Goal: Information Seeking & Learning: Find specific fact

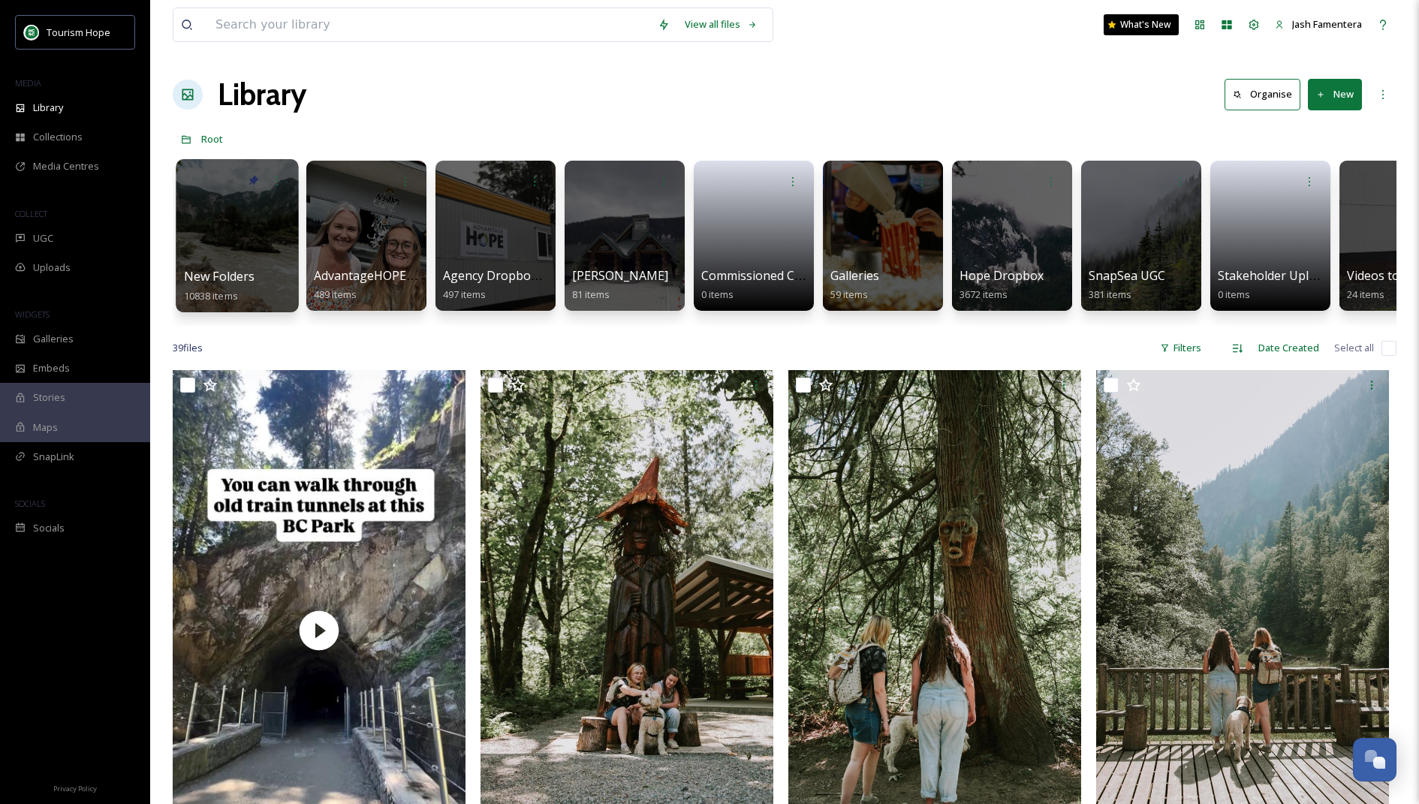
click at [224, 167] on div at bounding box center [237, 181] width 107 height 28
click at [241, 242] on div at bounding box center [237, 235] width 122 height 153
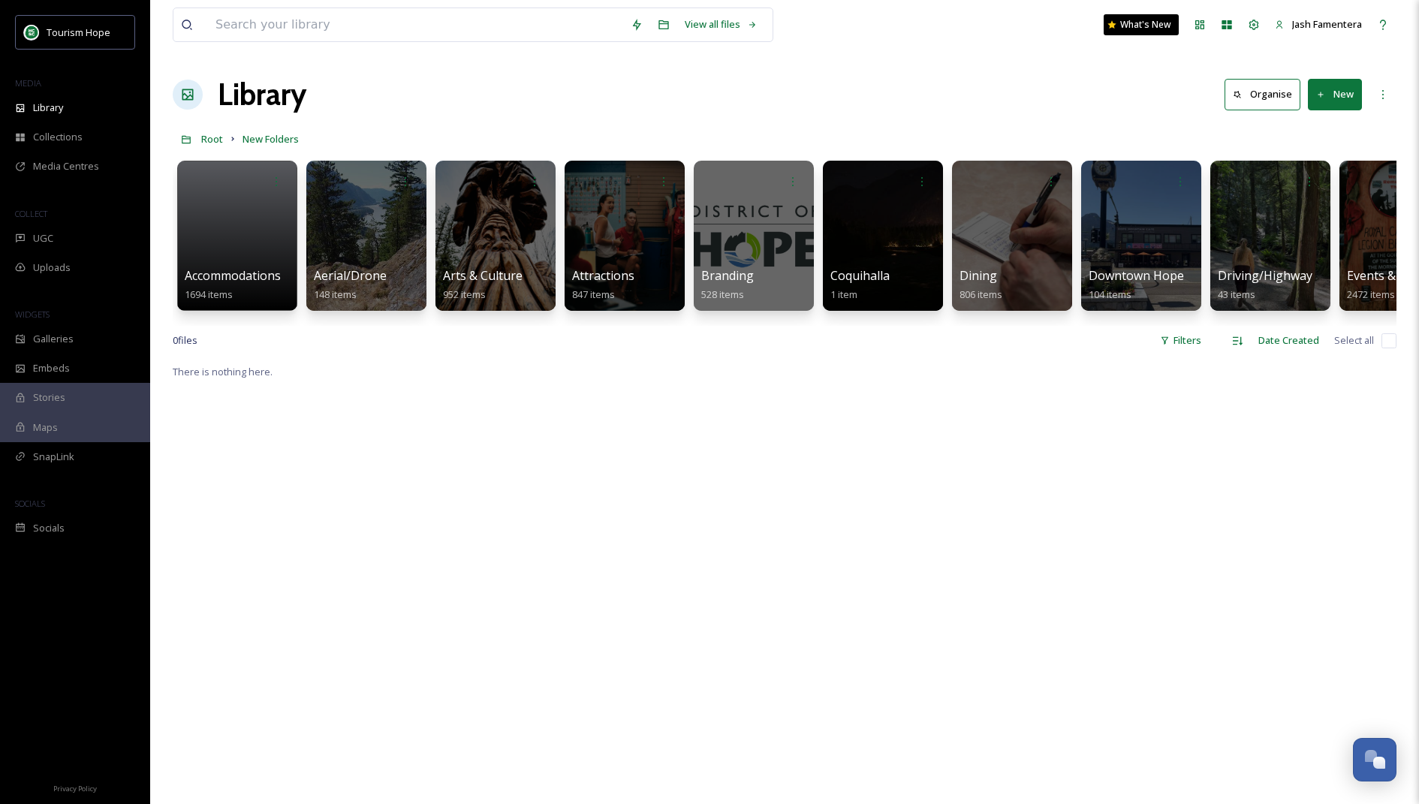
scroll to position [5, 0]
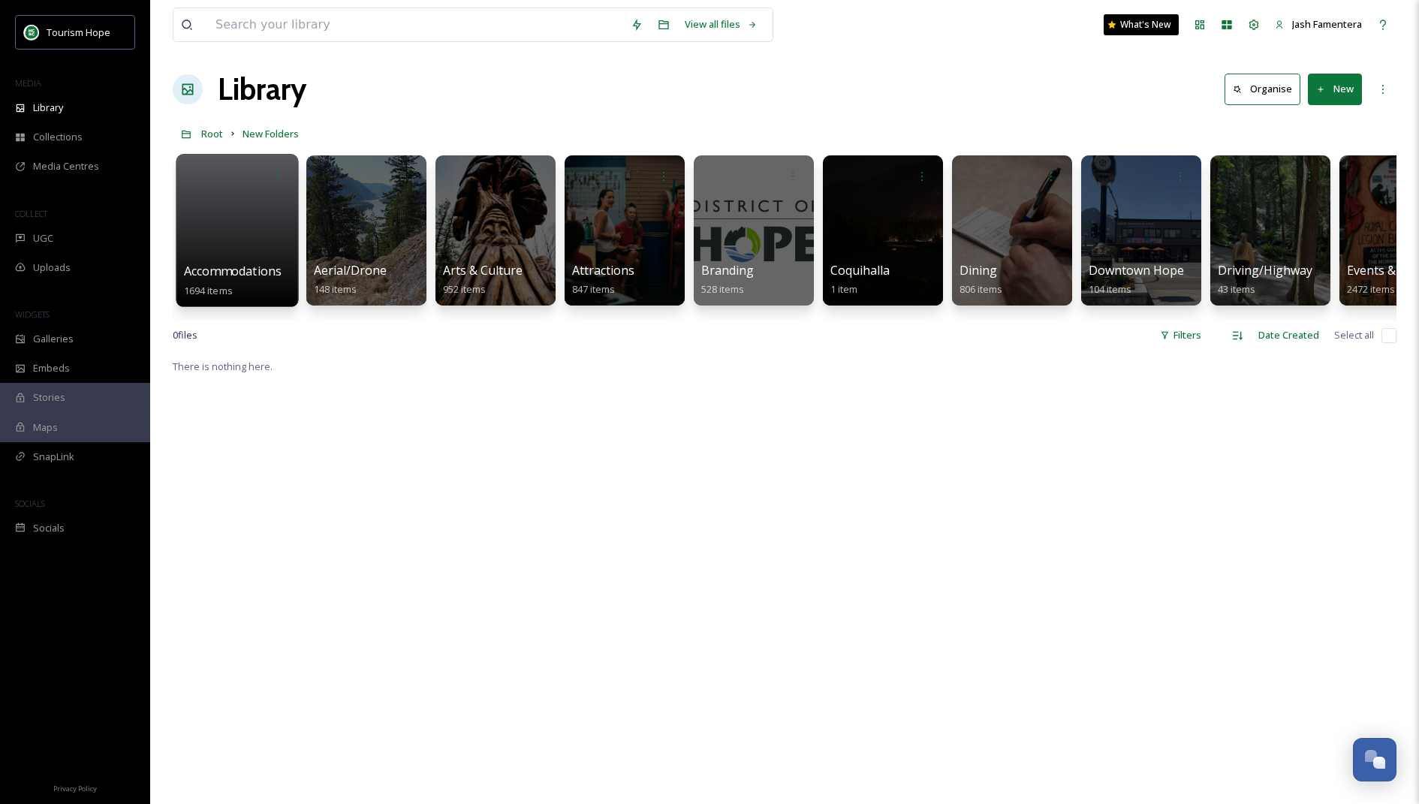
click at [221, 212] on div at bounding box center [237, 230] width 122 height 153
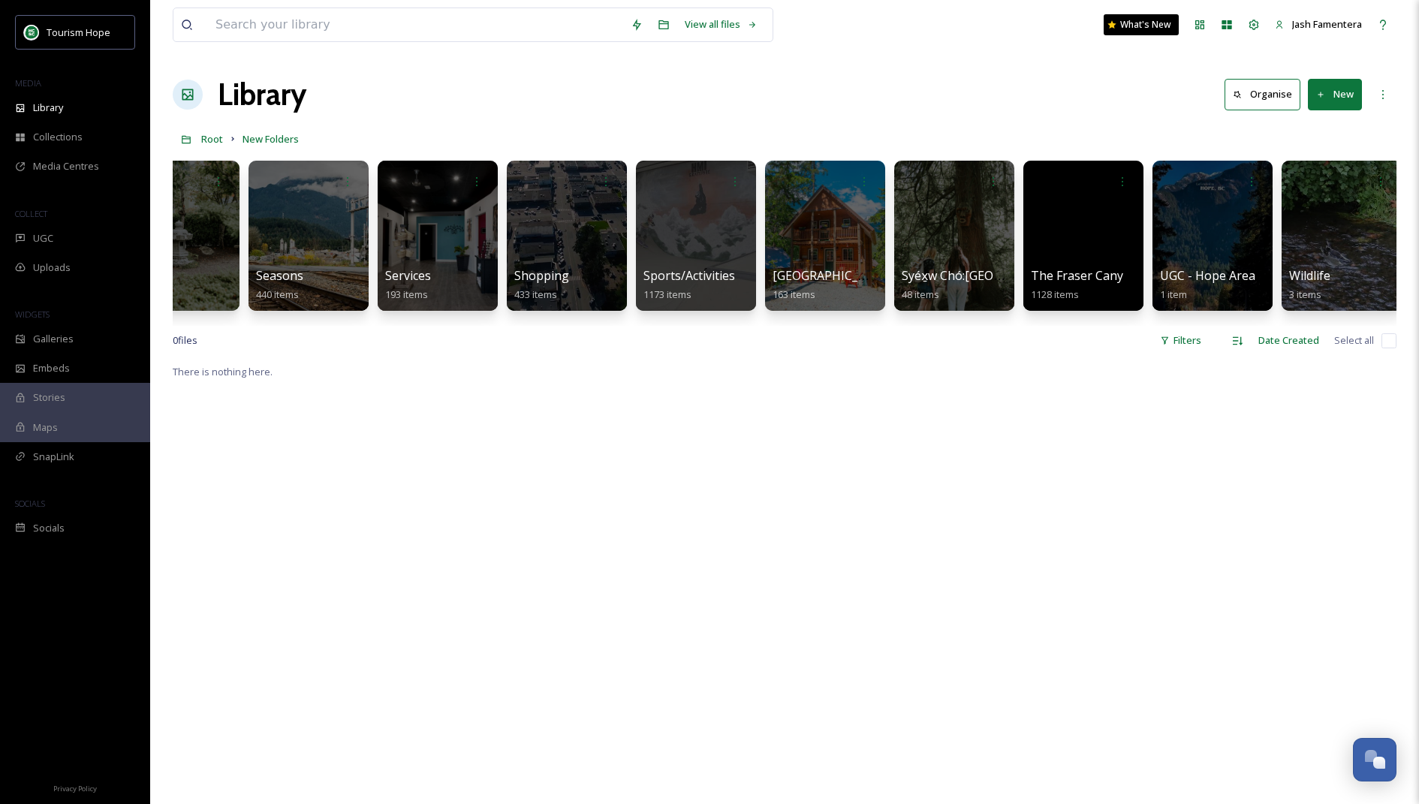
scroll to position [0, 1745]
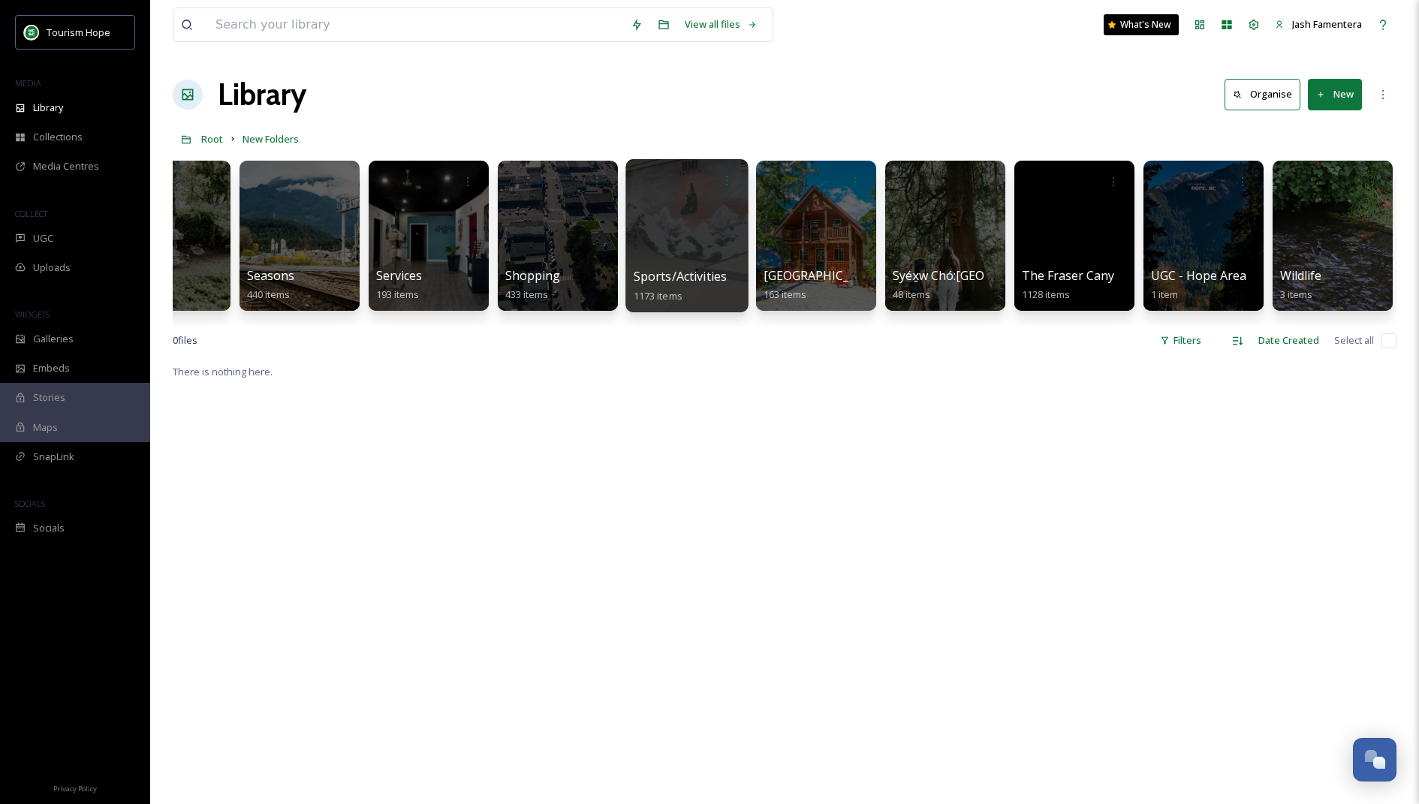
click at [691, 226] on div at bounding box center [686, 235] width 122 height 153
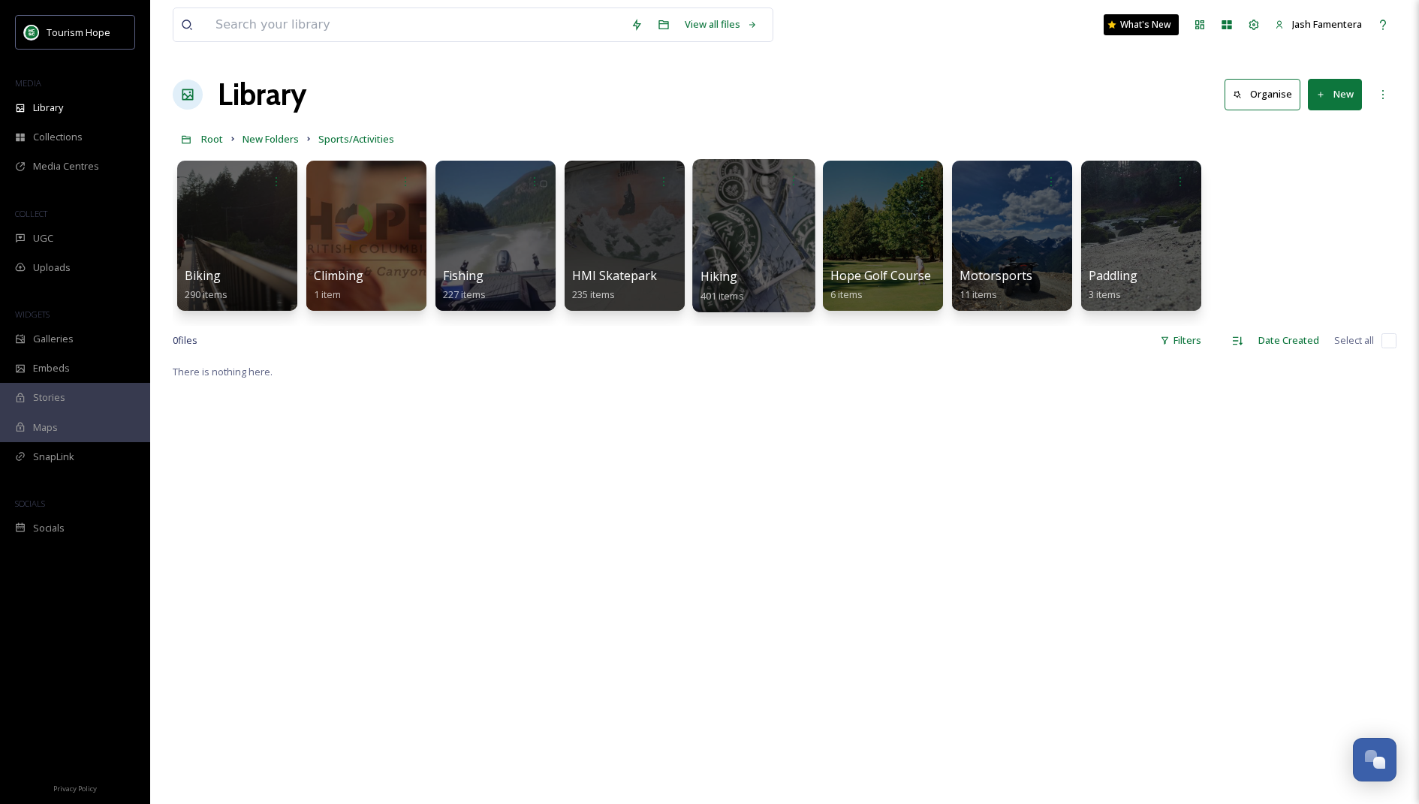
click at [735, 243] on div at bounding box center [753, 235] width 122 height 153
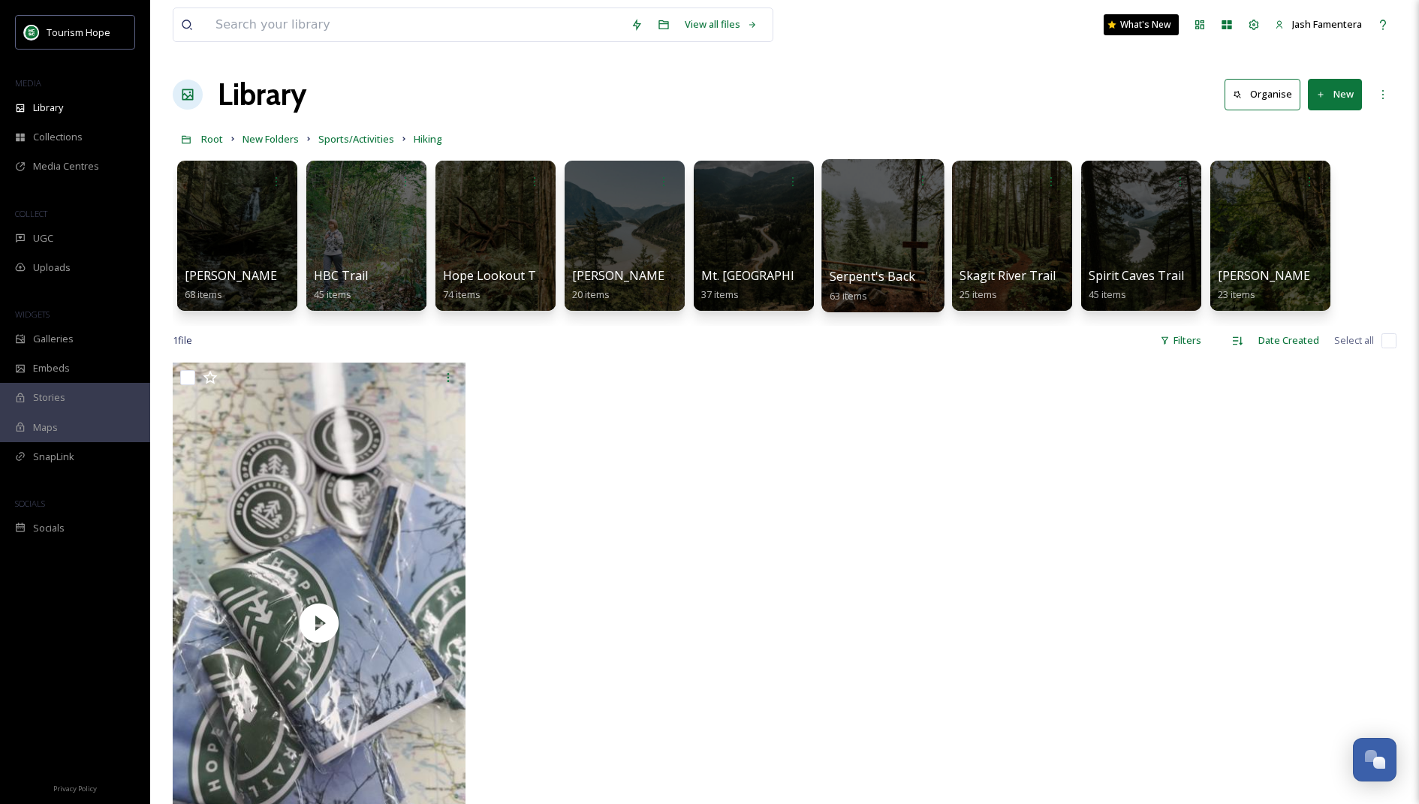
click at [928, 250] on div at bounding box center [882, 235] width 122 height 153
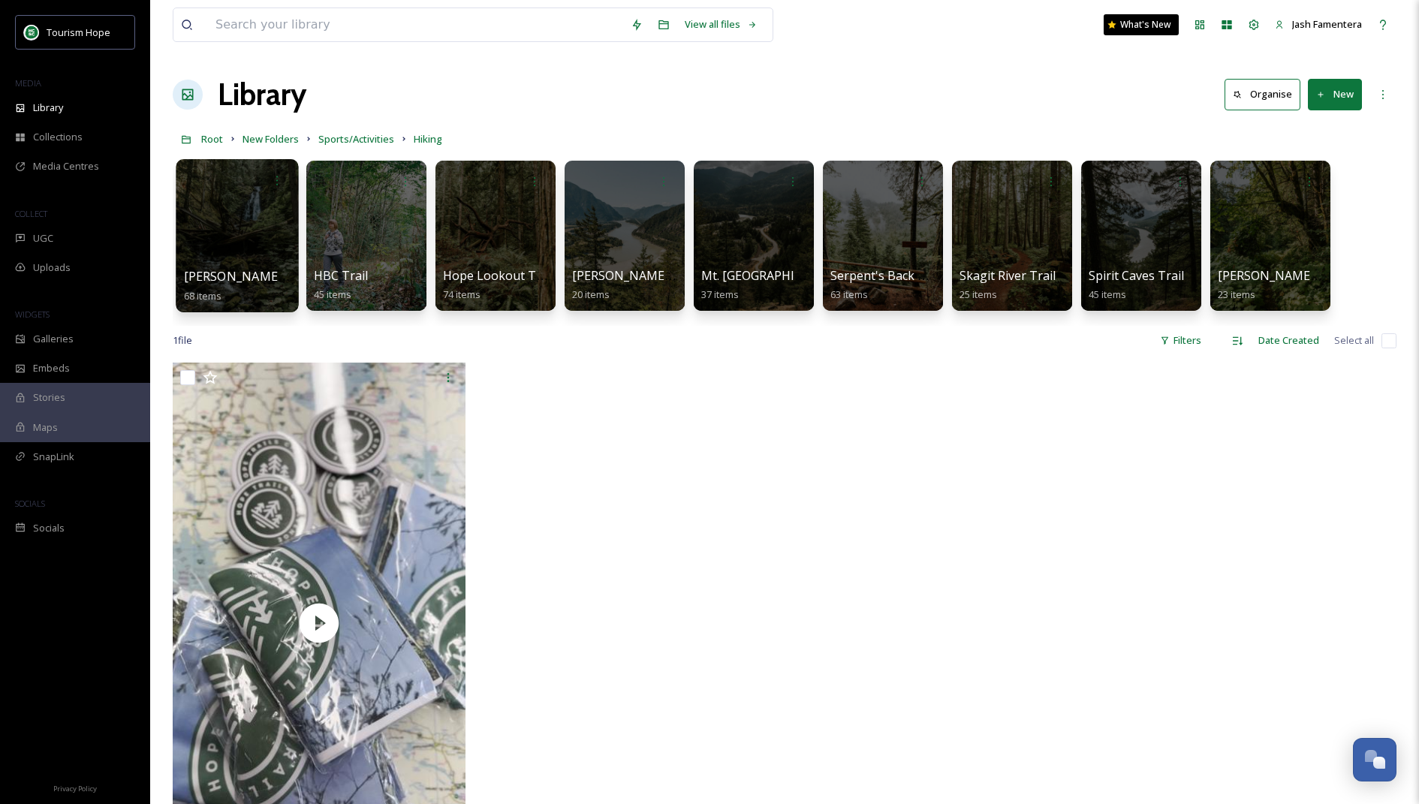
click at [245, 216] on div at bounding box center [237, 235] width 122 height 153
click at [375, 242] on div at bounding box center [366, 235] width 122 height 153
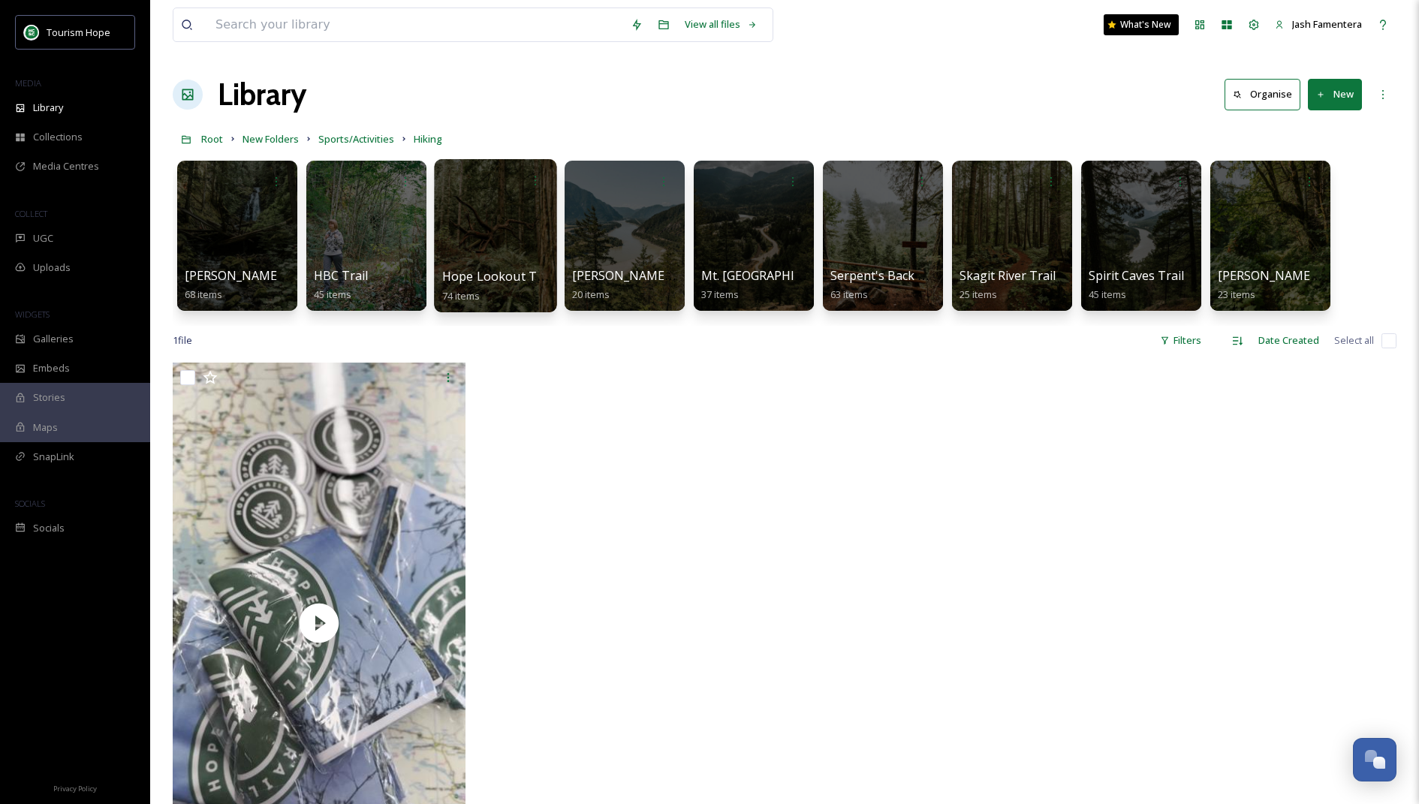
click at [516, 236] on div at bounding box center [495, 235] width 122 height 153
click at [477, 248] on div at bounding box center [495, 235] width 122 height 153
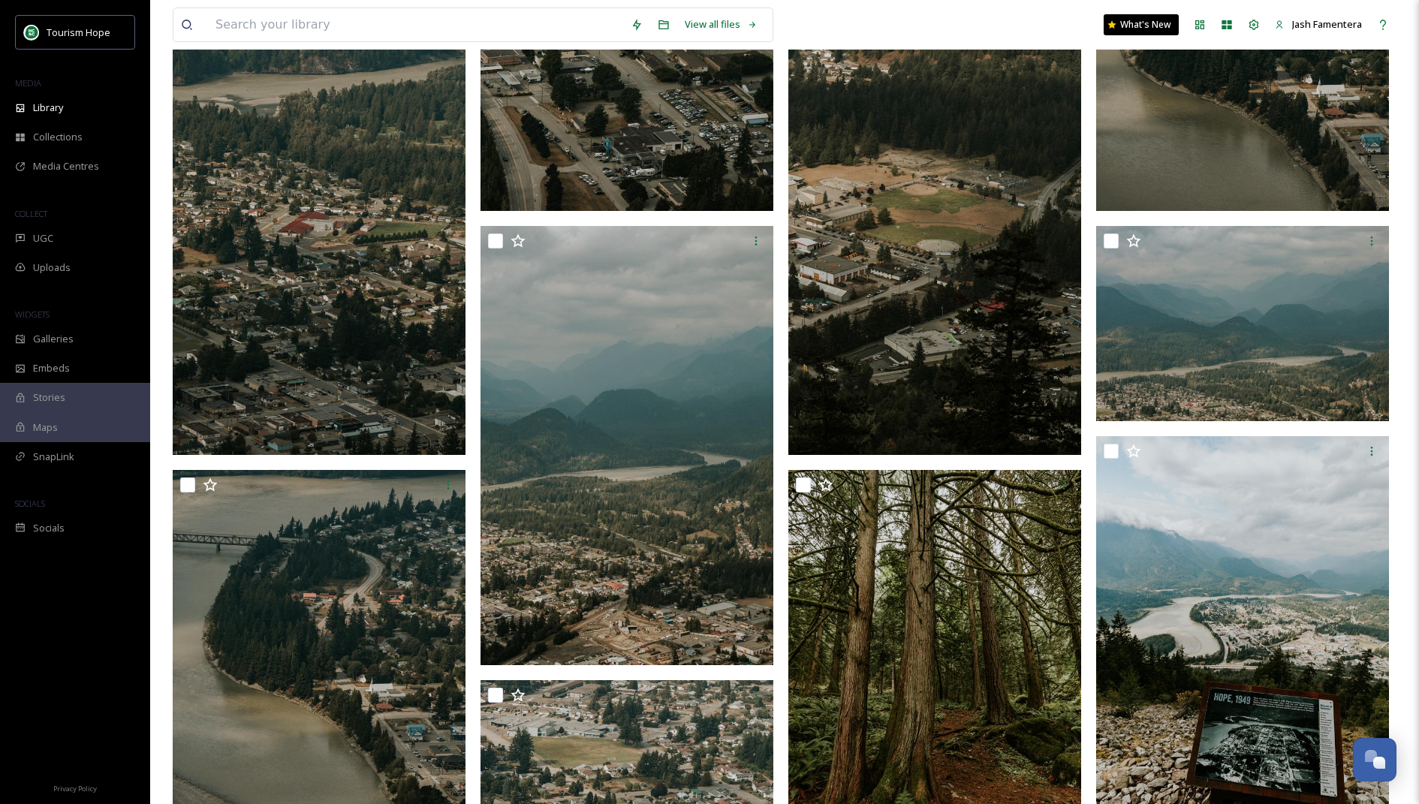
scroll to position [2507, 0]
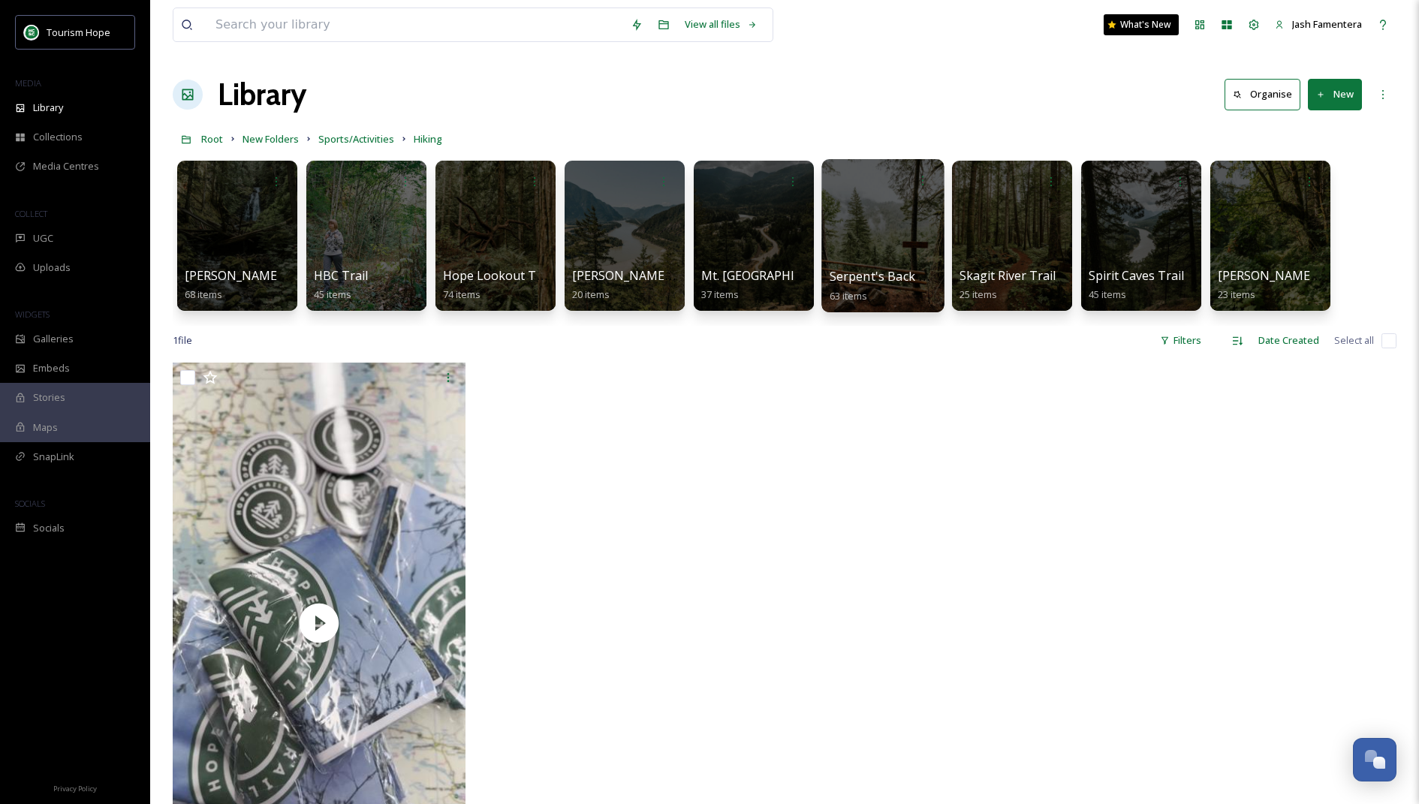
click at [914, 239] on div at bounding box center [882, 235] width 122 height 153
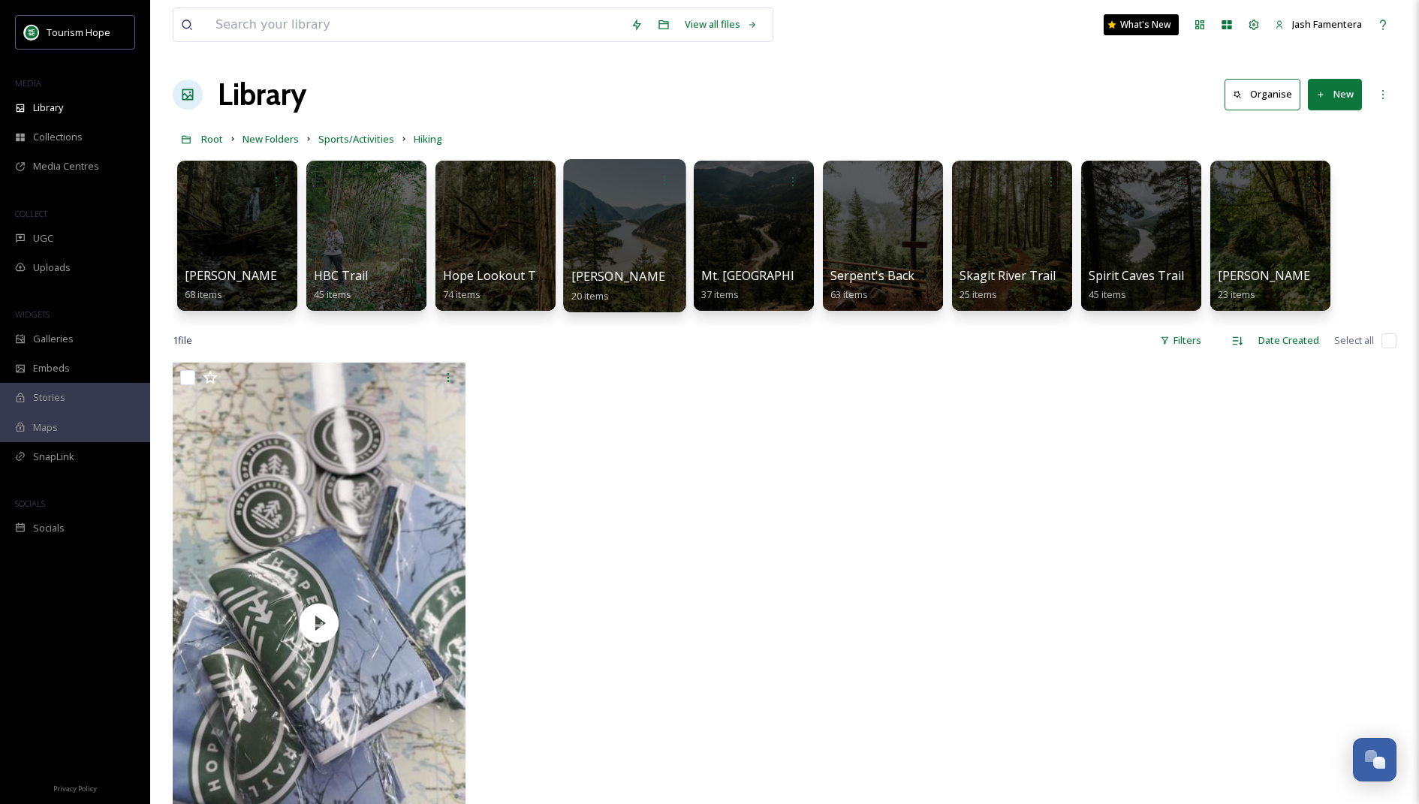
click at [601, 267] on div "[PERSON_NAME] Ridge Hike 20 items" at bounding box center [624, 286] width 107 height 38
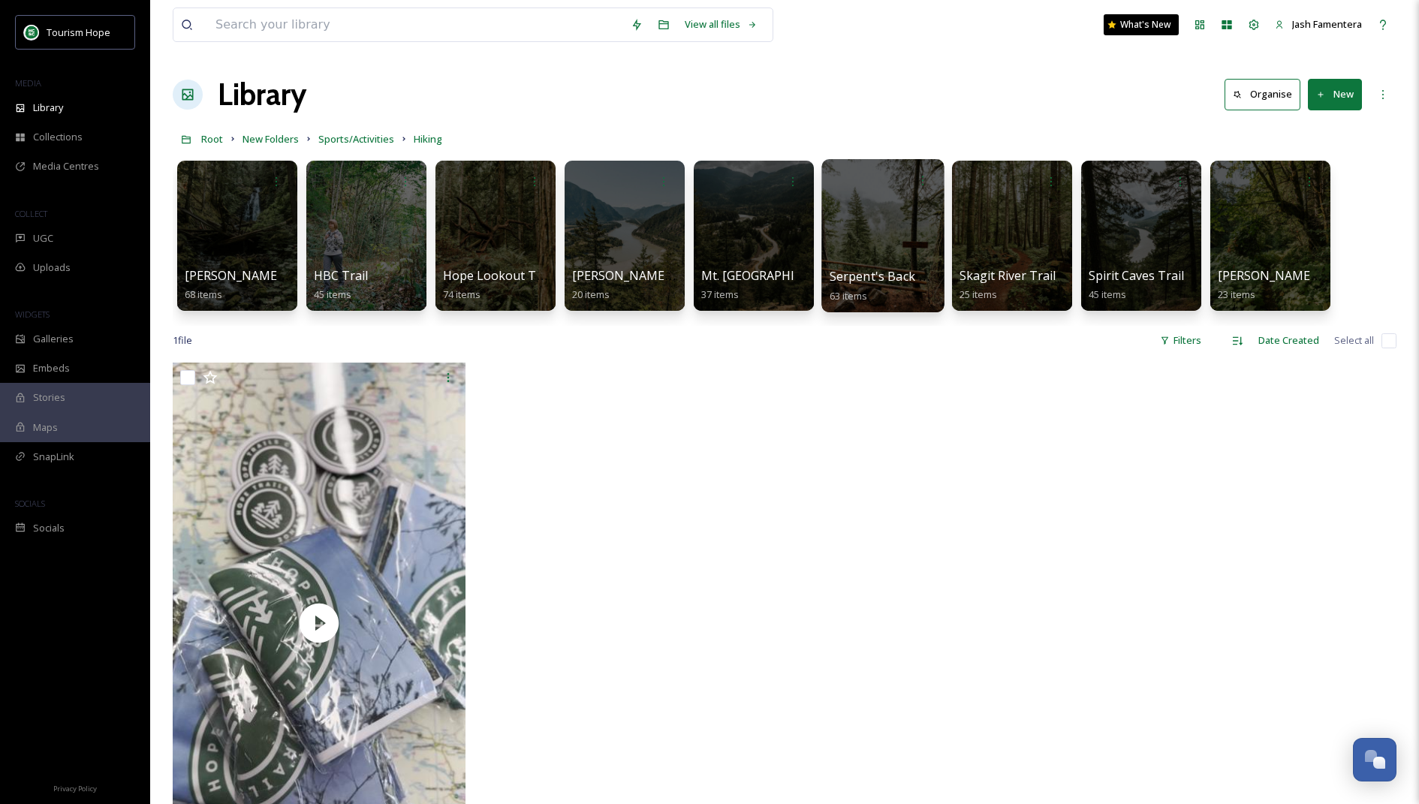
click at [875, 258] on div at bounding box center [882, 235] width 122 height 153
click at [336, 34] on input at bounding box center [415, 24] width 415 height 33
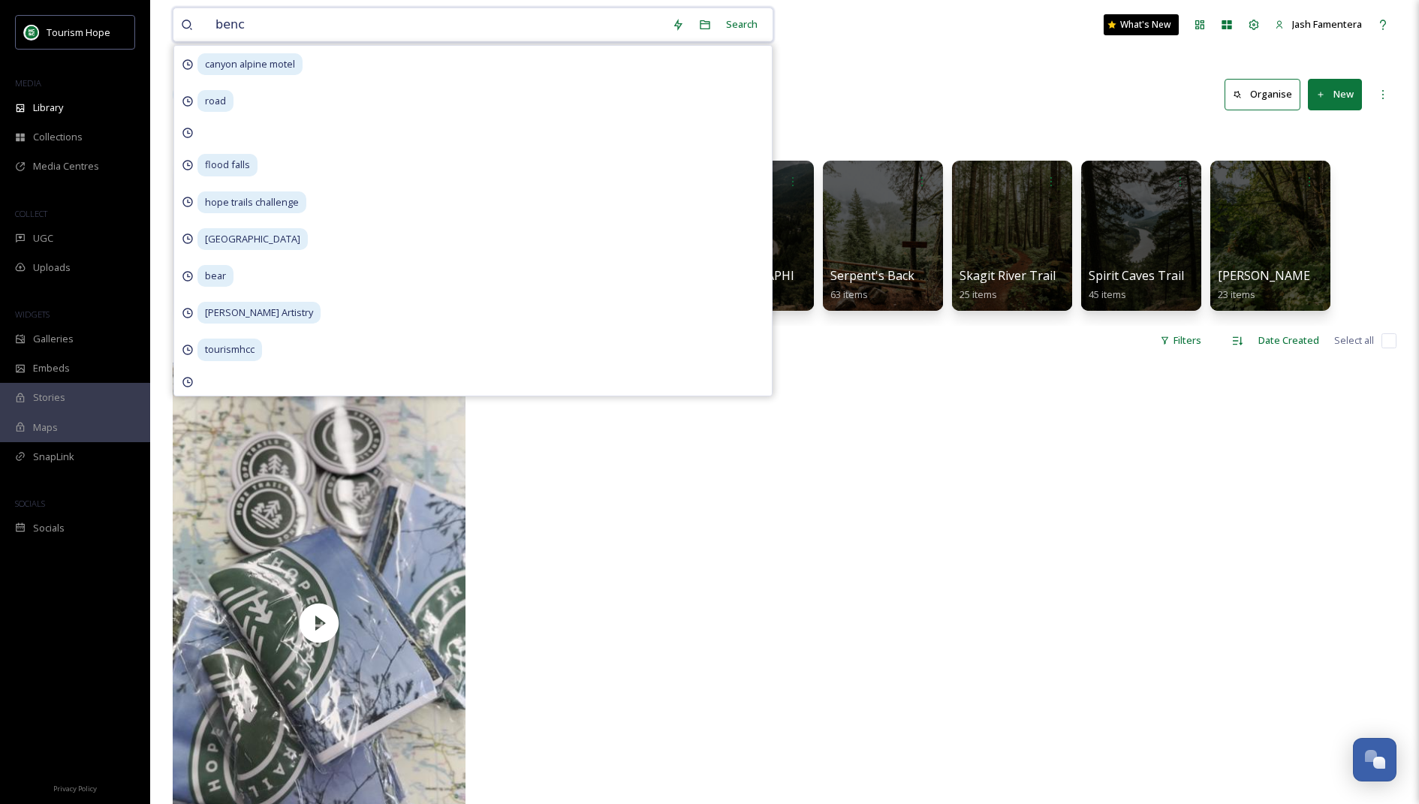
type input "bench"
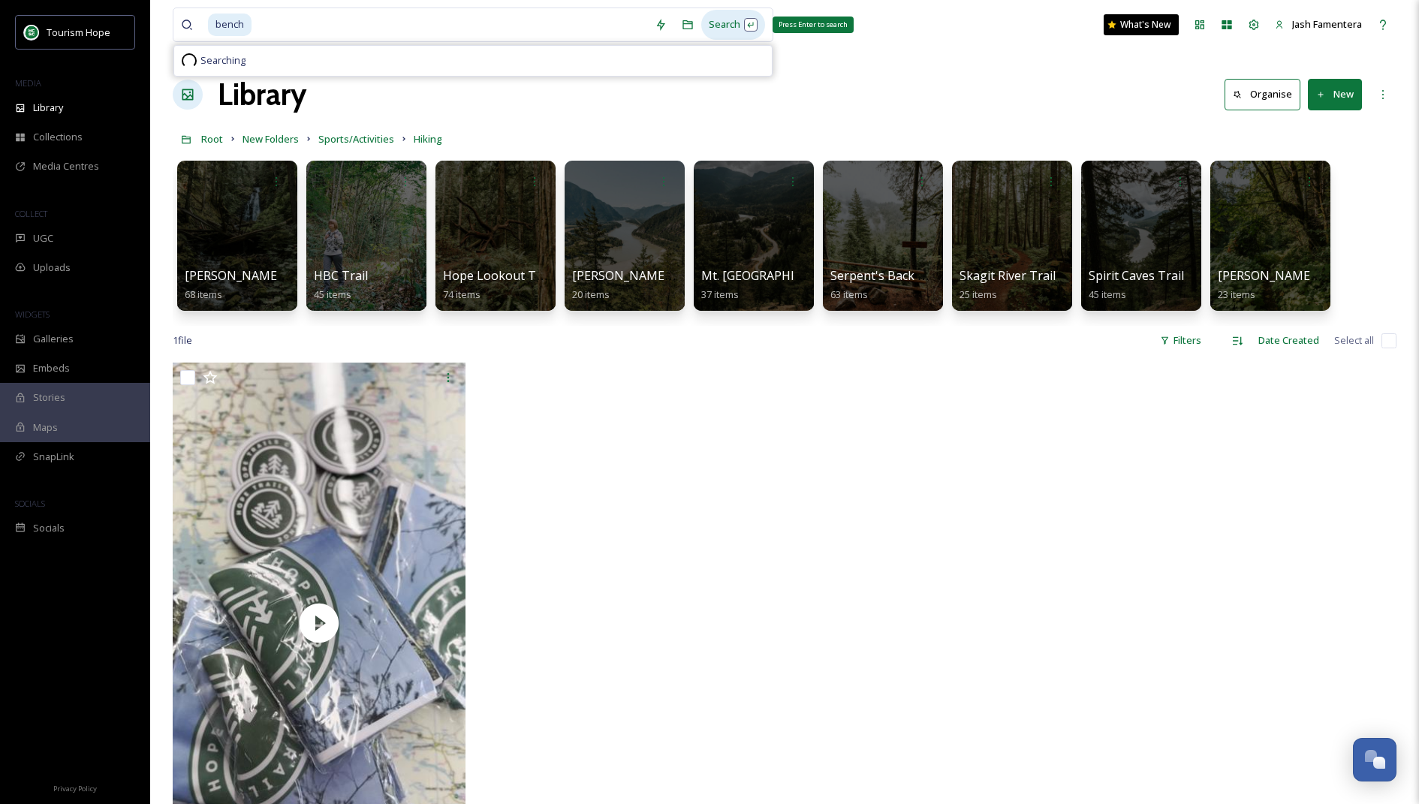
click at [726, 23] on div "Search Press Enter to search" at bounding box center [733, 24] width 64 height 29
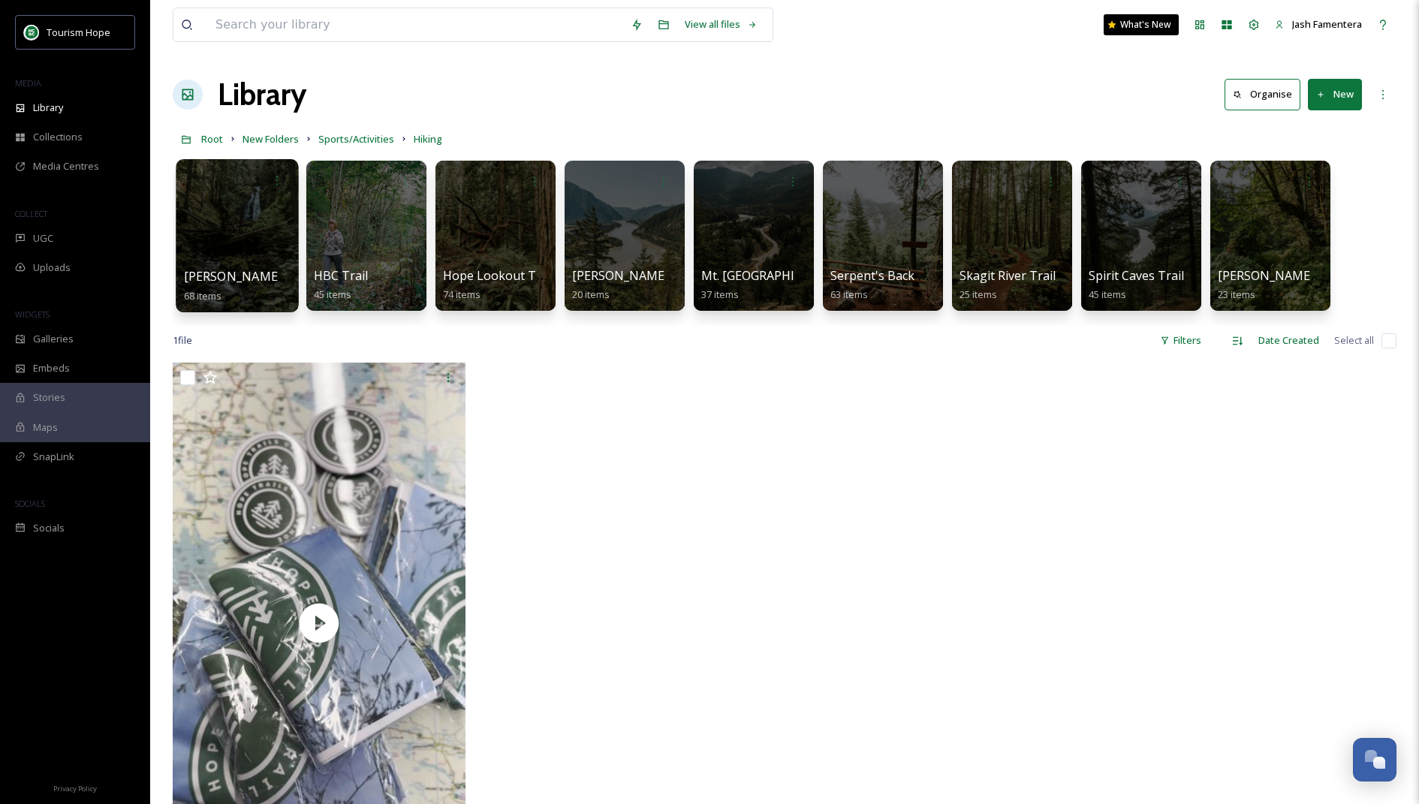
click at [236, 203] on div at bounding box center [237, 235] width 122 height 153
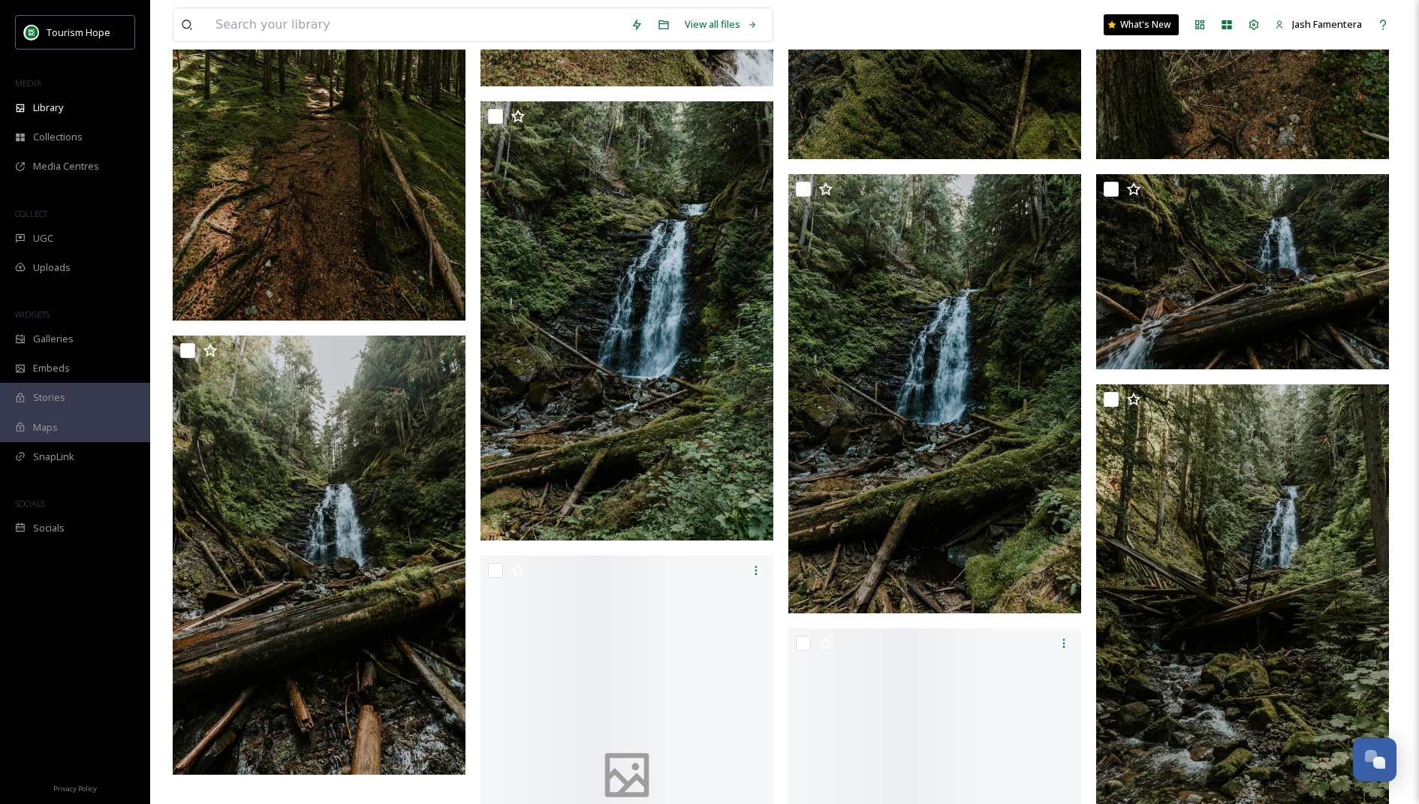
scroll to position [6888, 0]
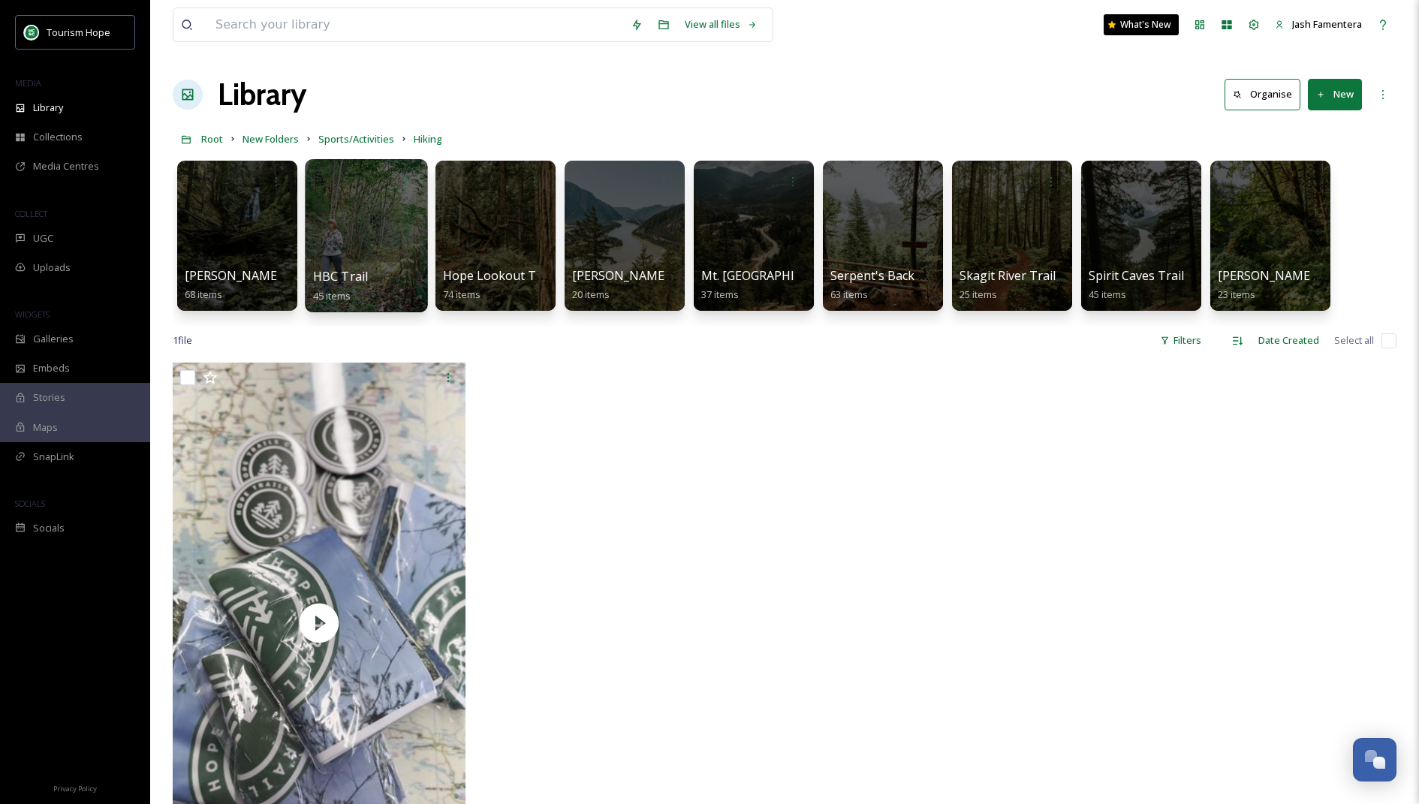
click at [396, 258] on div at bounding box center [366, 235] width 122 height 153
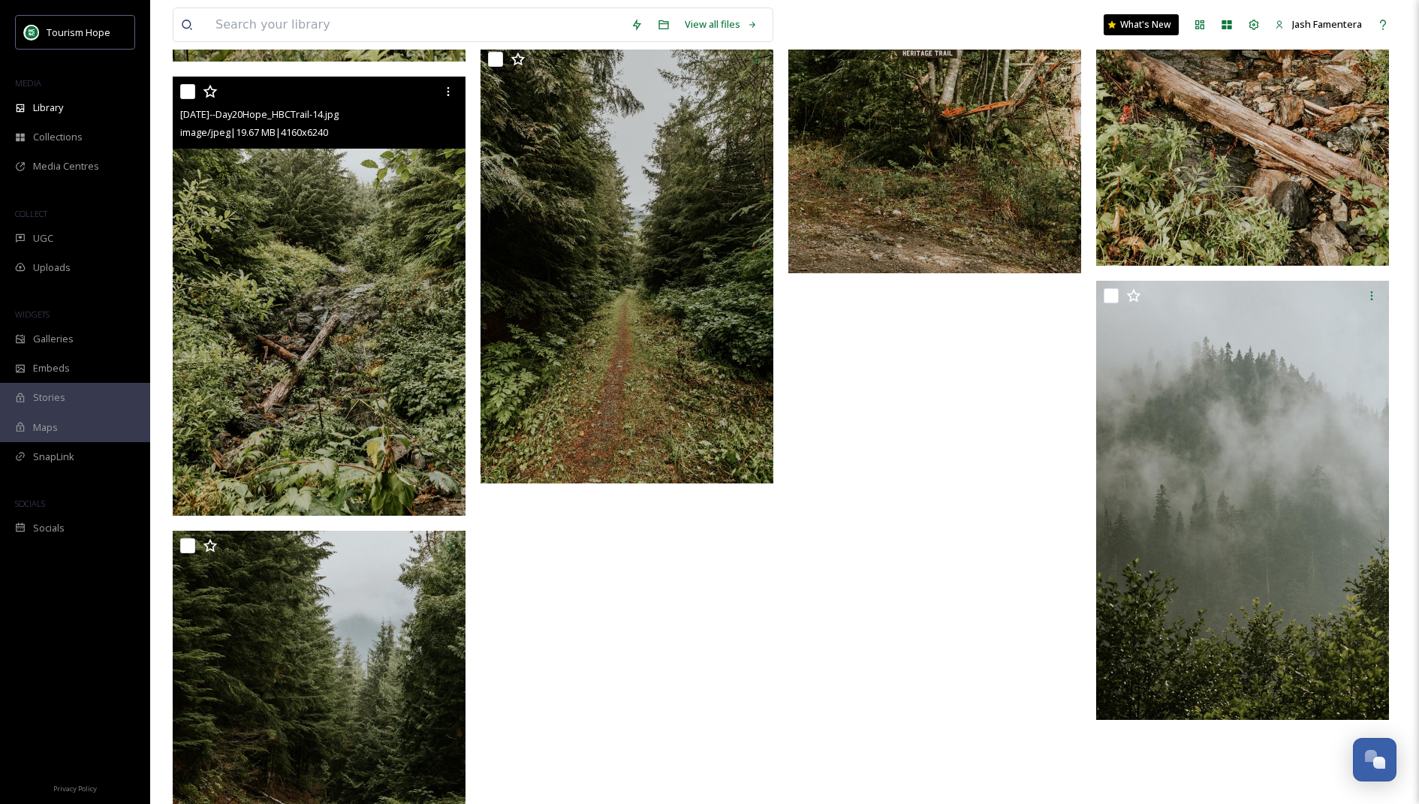
scroll to position [4339, 0]
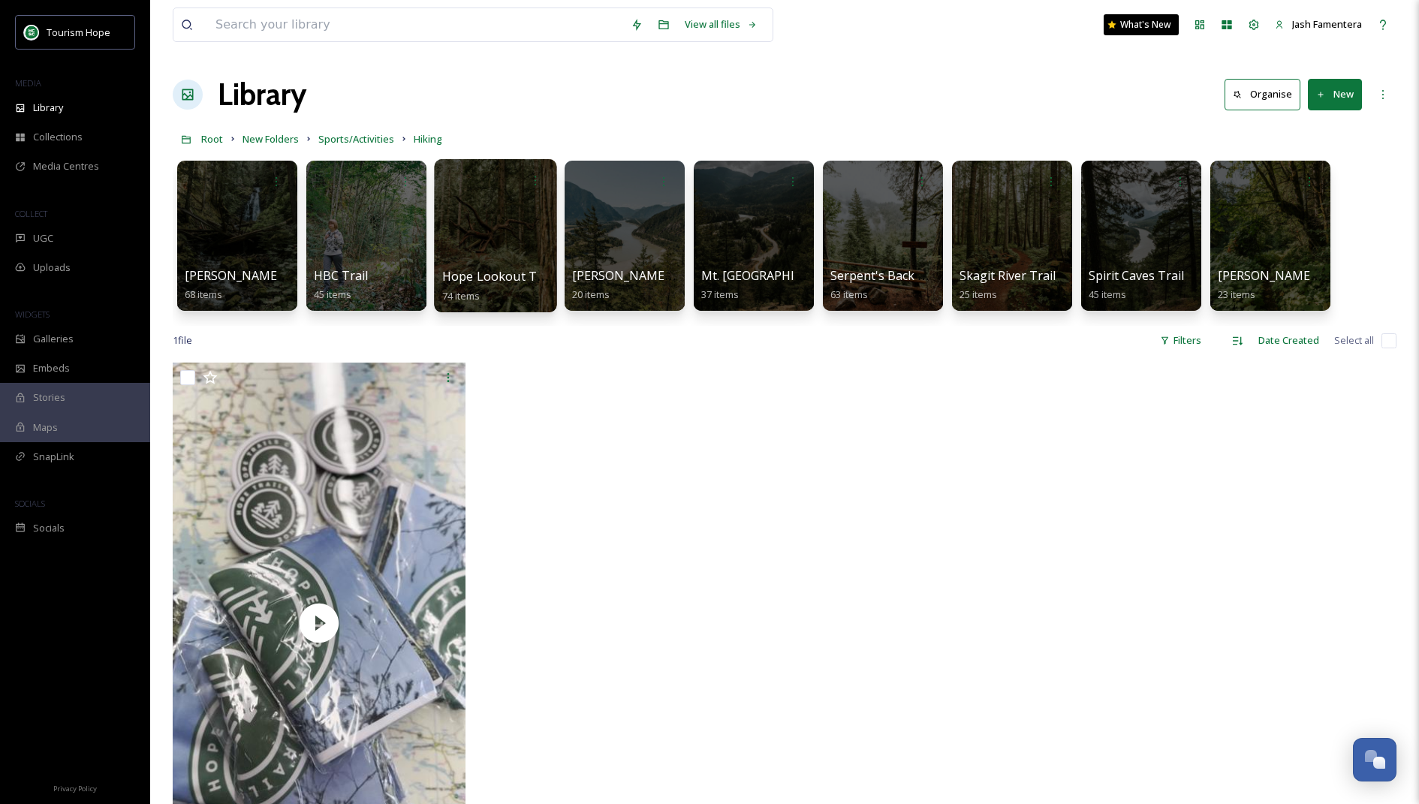
click at [533, 249] on div at bounding box center [495, 235] width 122 height 153
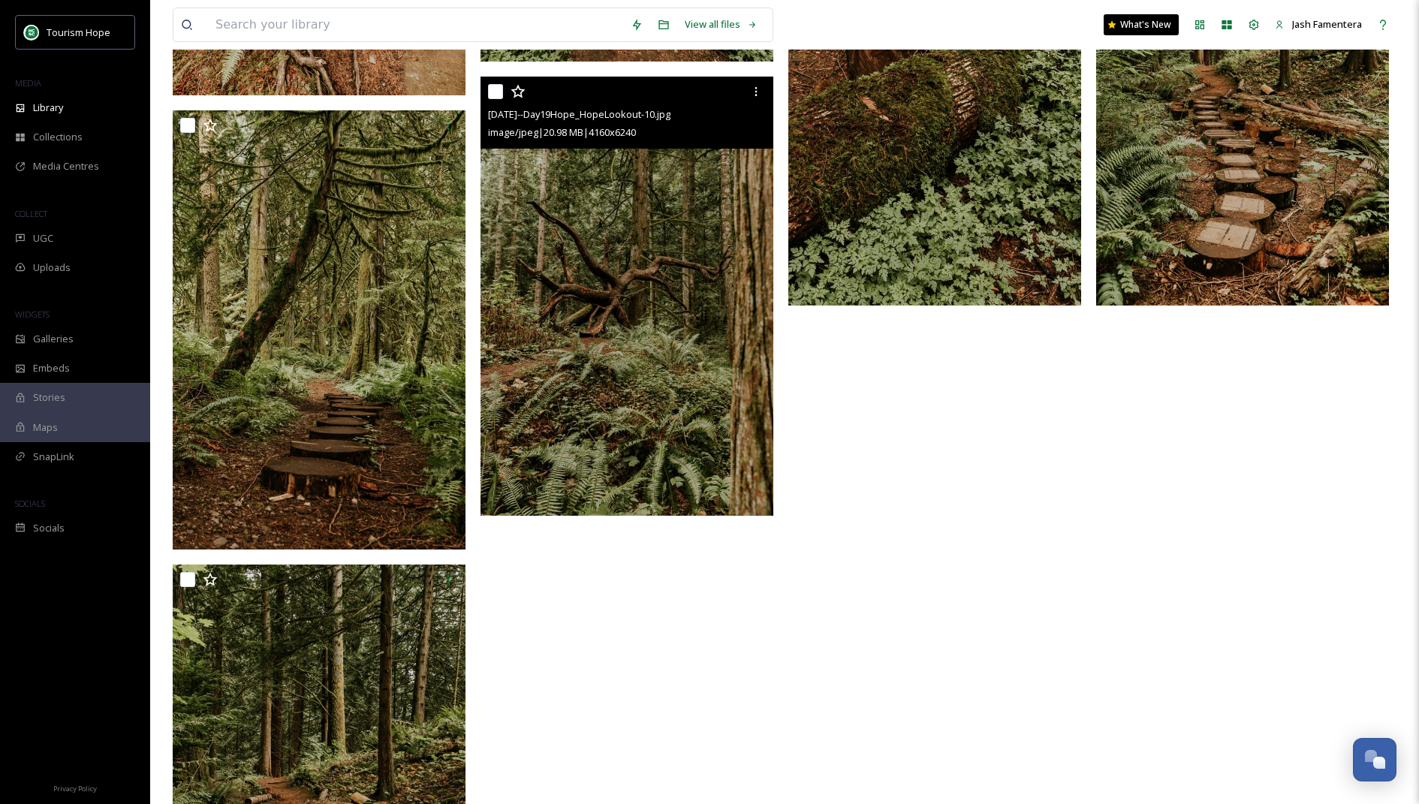
scroll to position [7522, 0]
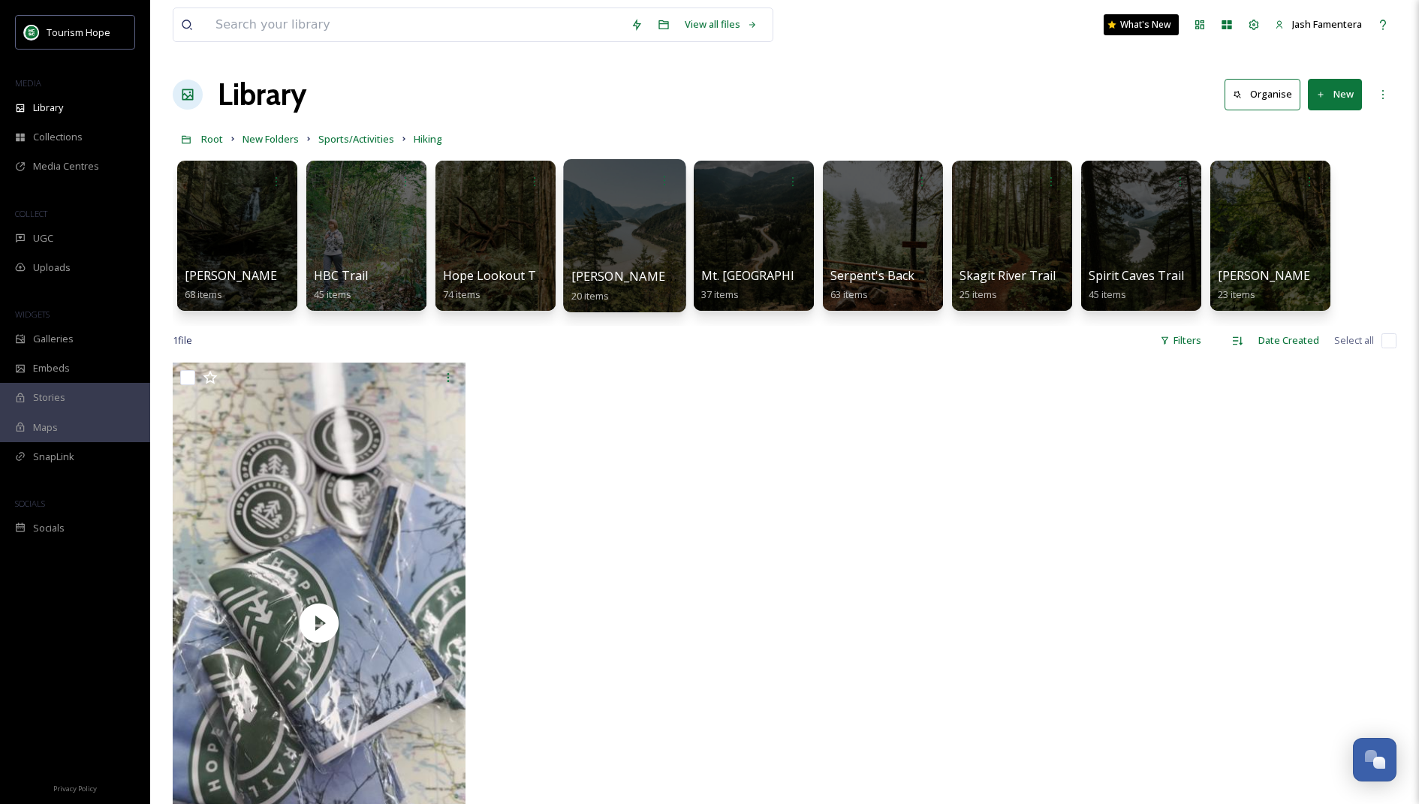
click at [652, 251] on div at bounding box center [624, 235] width 122 height 153
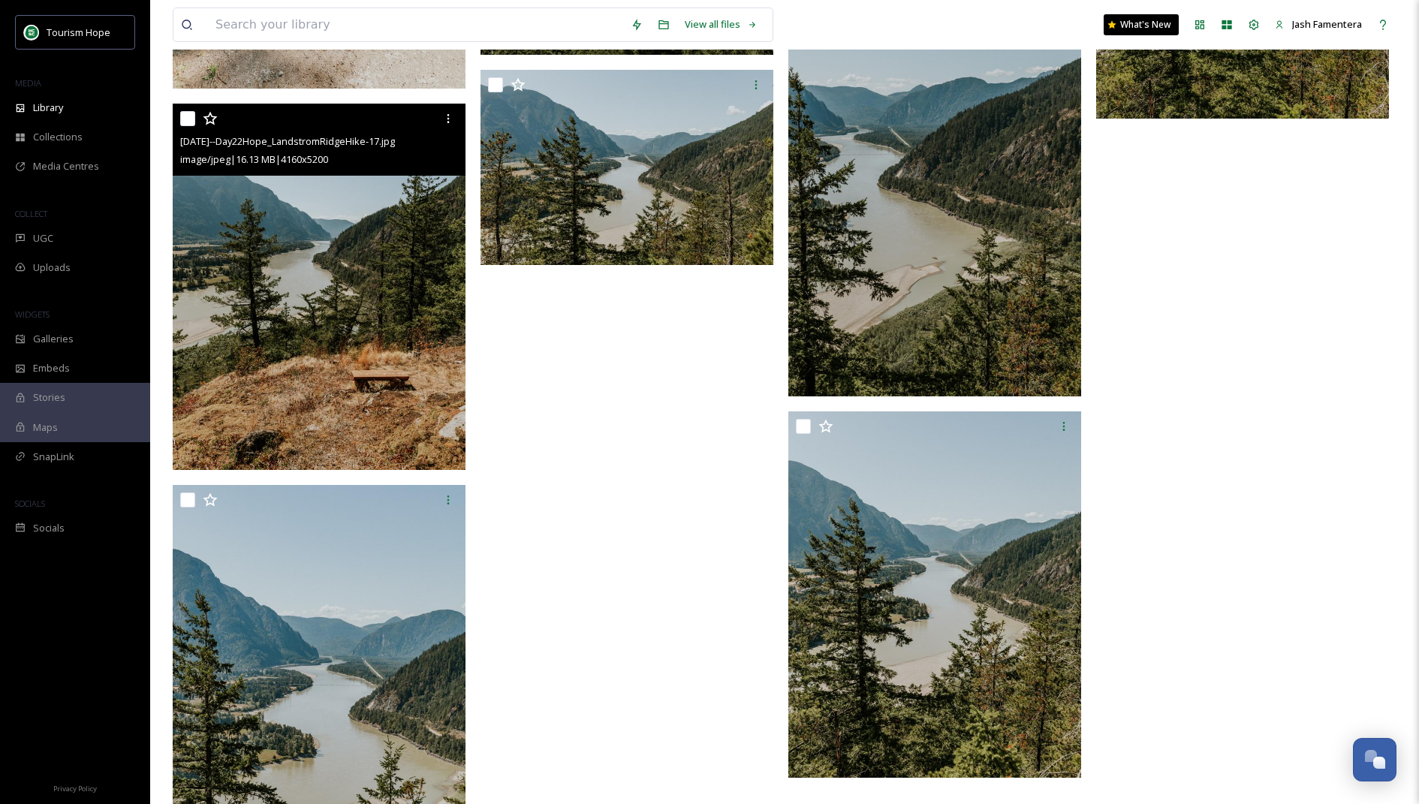
scroll to position [1439, 0]
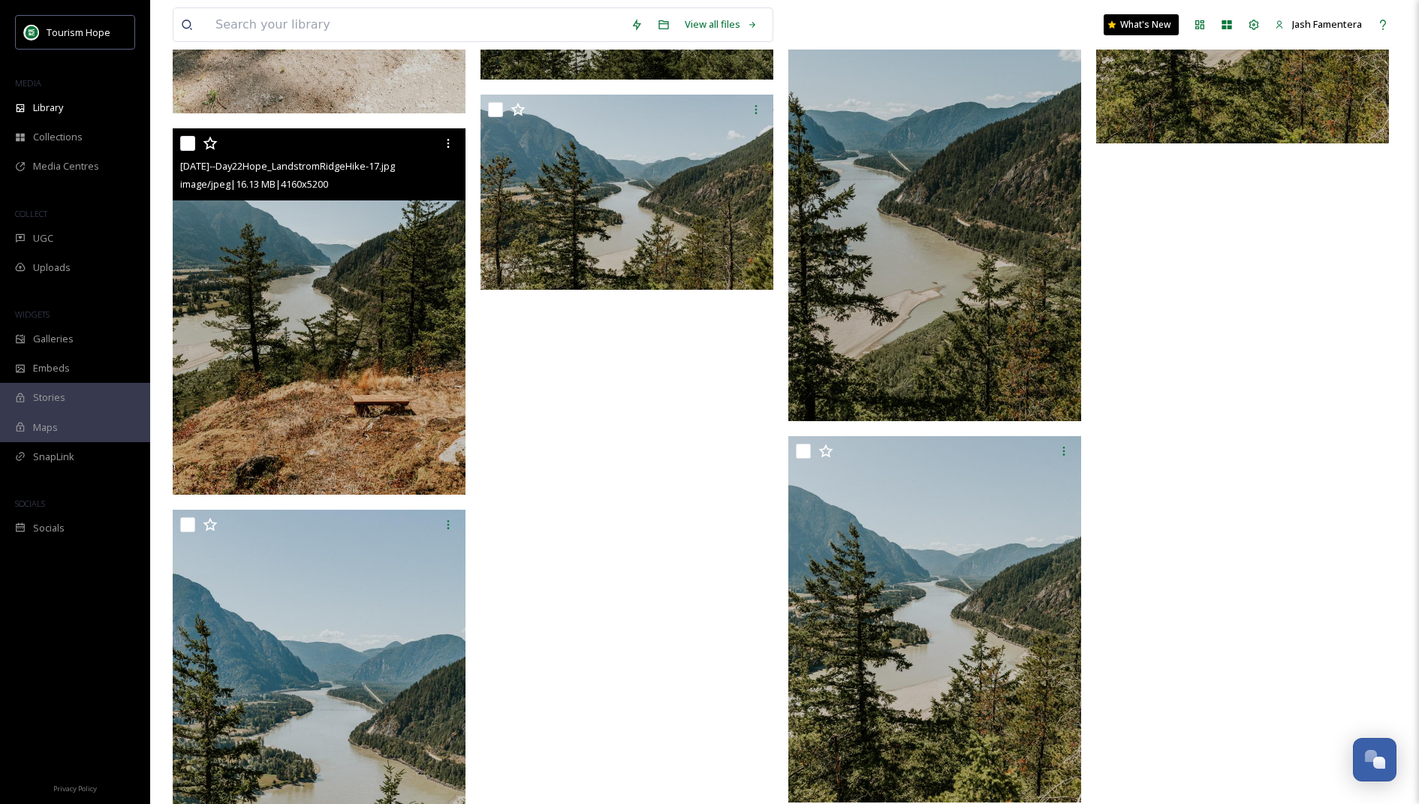
click at [351, 316] on img at bounding box center [319, 311] width 293 height 366
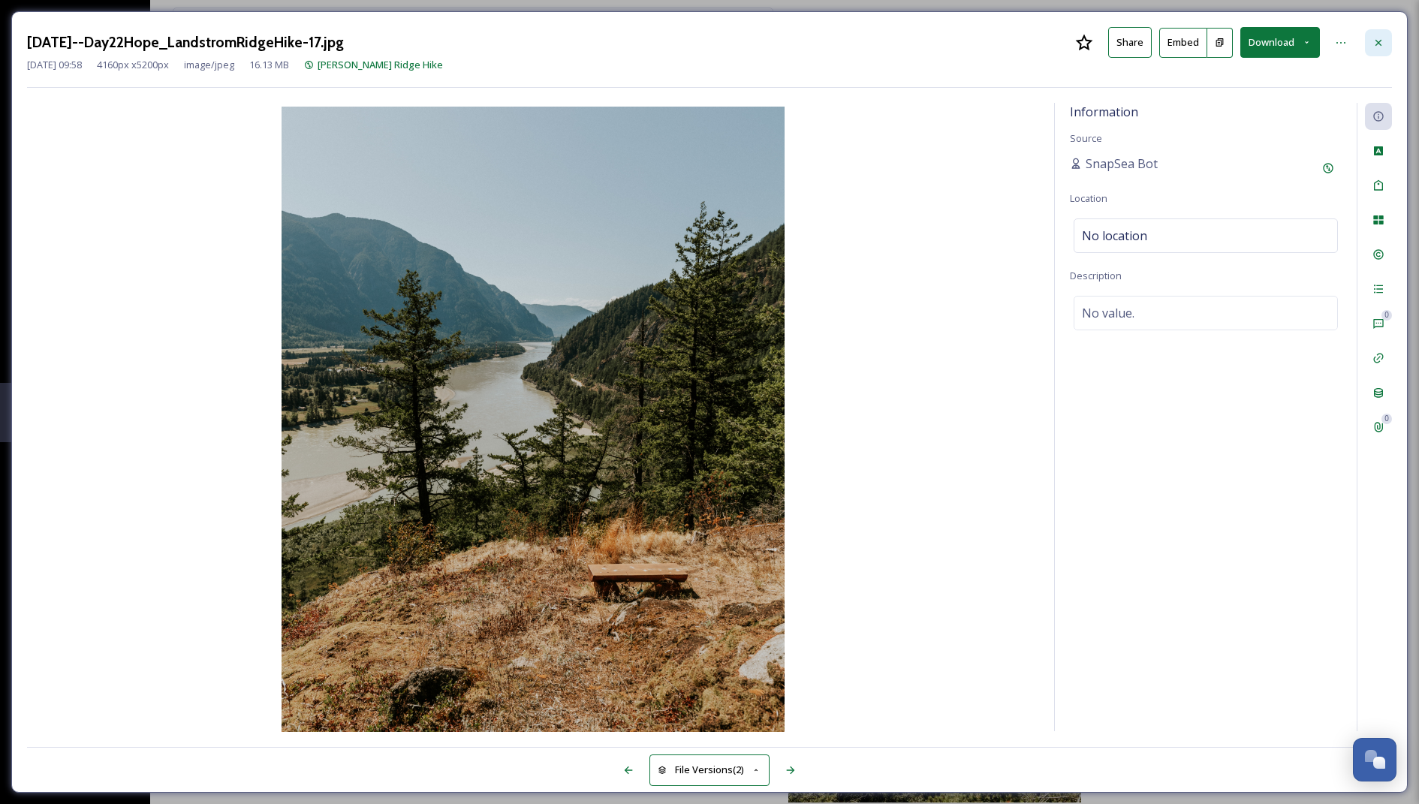
click at [1381, 48] on div at bounding box center [1378, 42] width 27 height 27
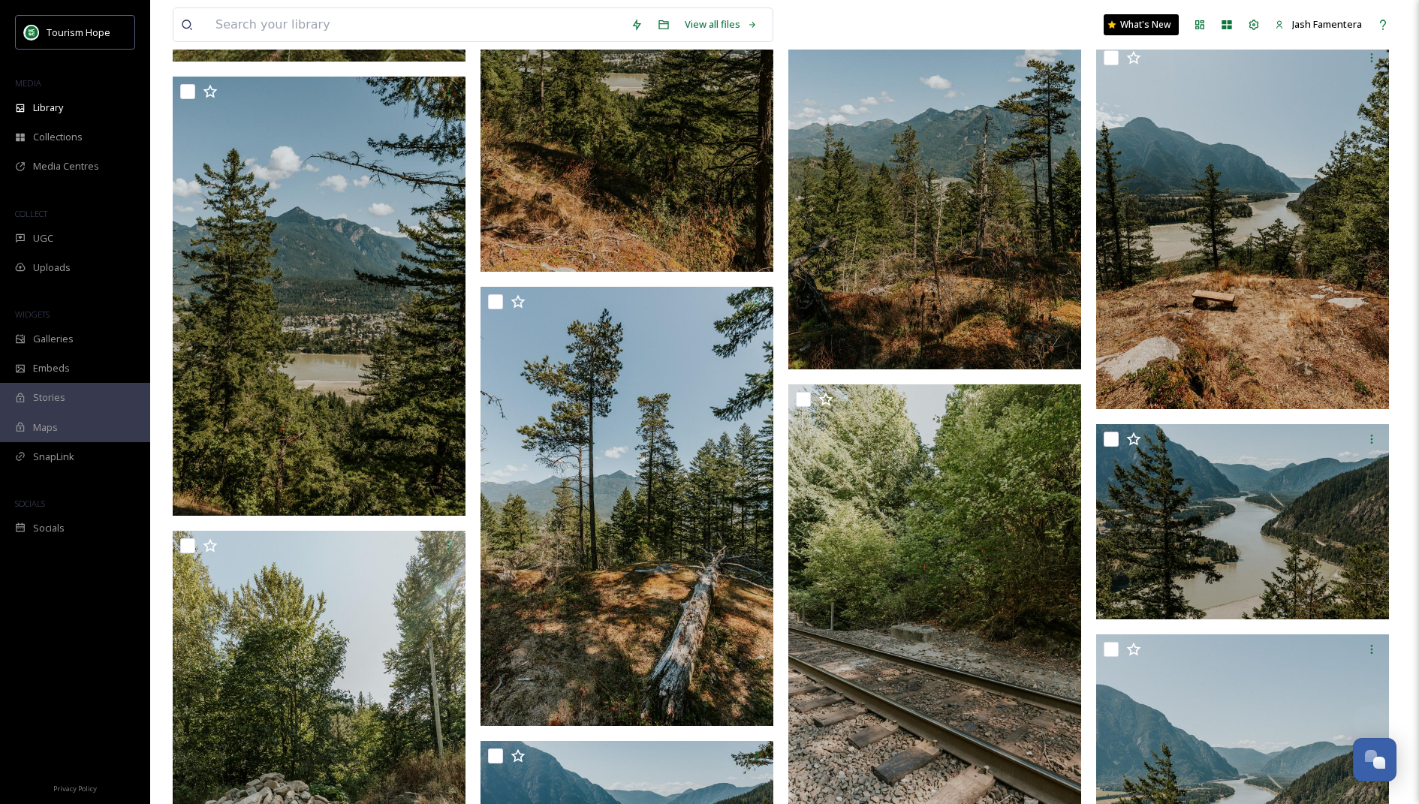
scroll to position [605, 0]
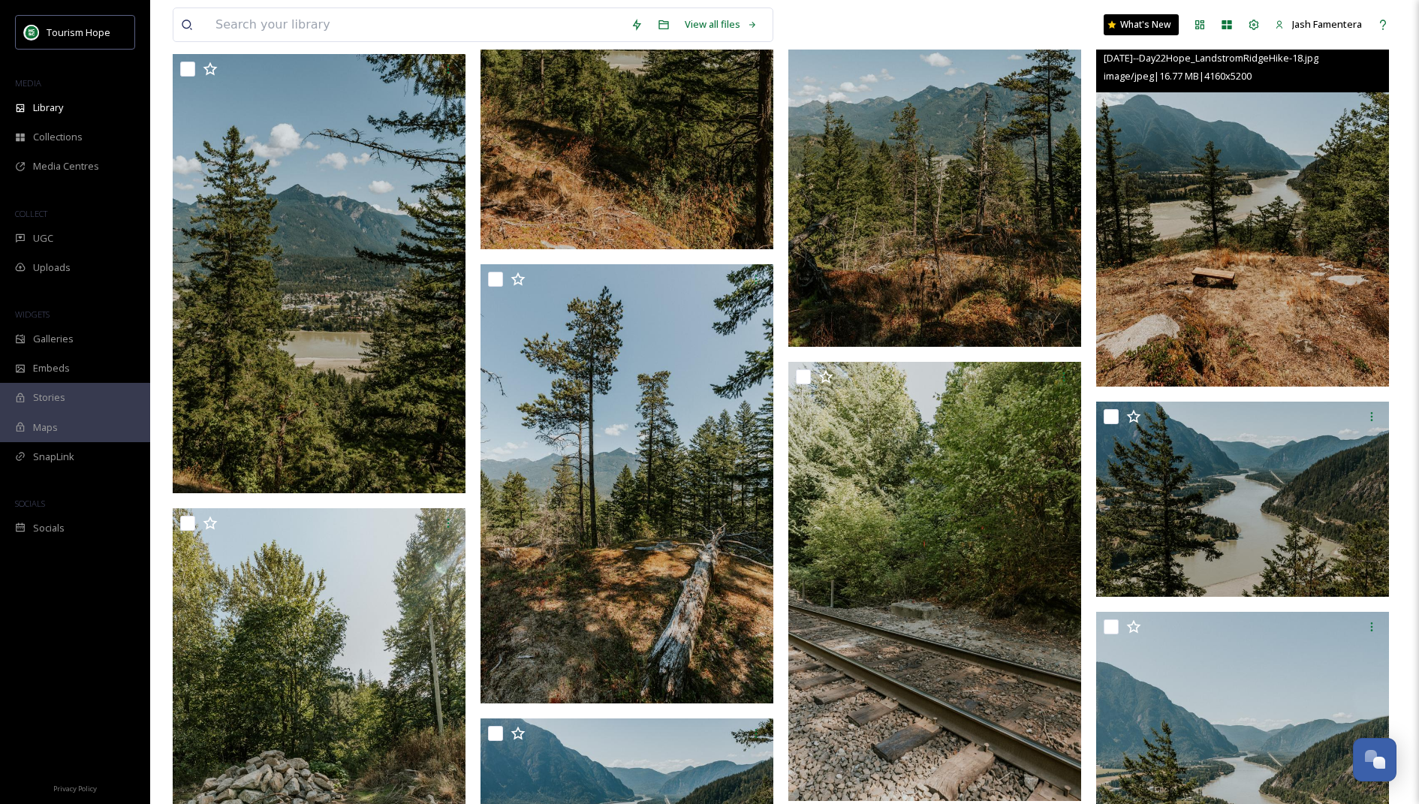
click at [1232, 246] on img at bounding box center [1242, 203] width 293 height 366
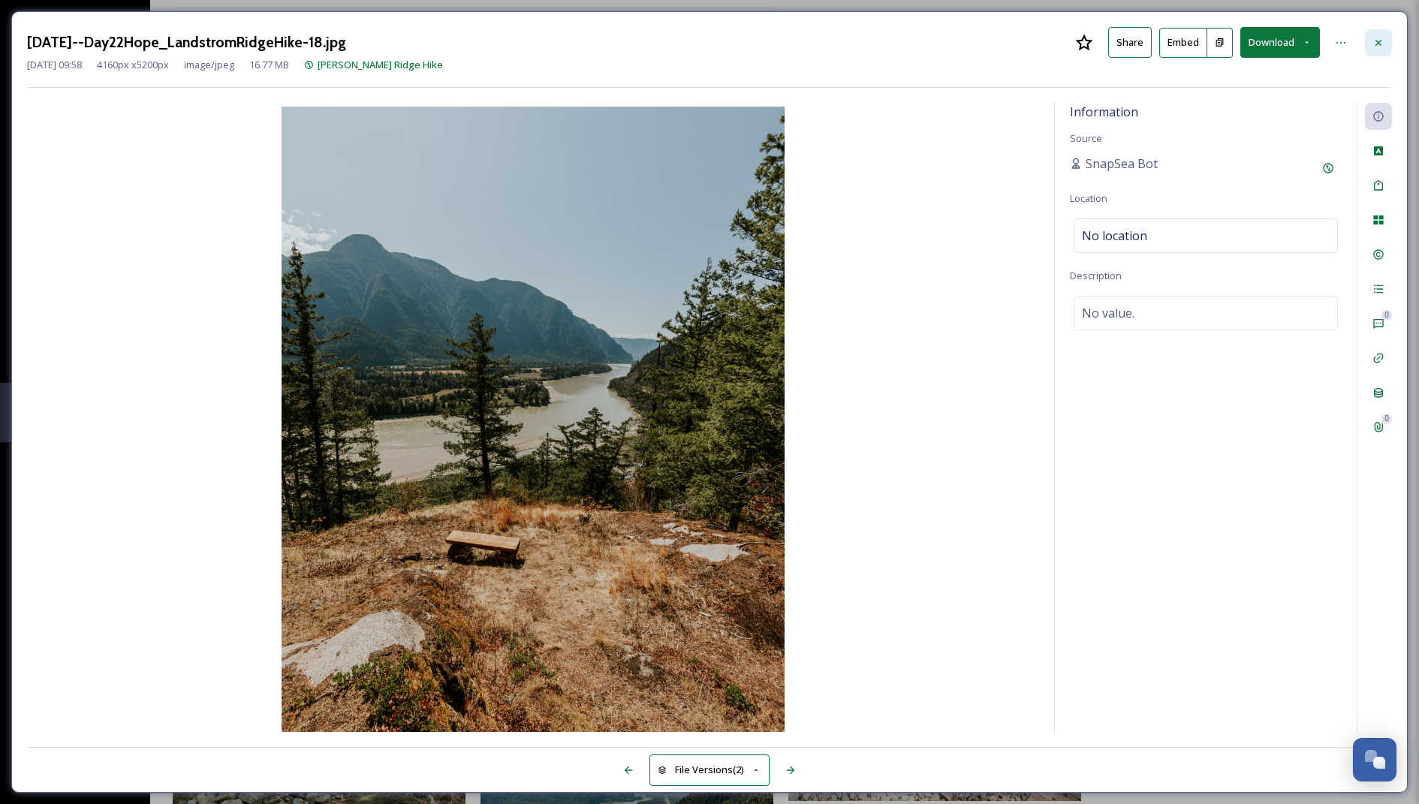
click at [1375, 44] on icon at bounding box center [1378, 43] width 12 height 12
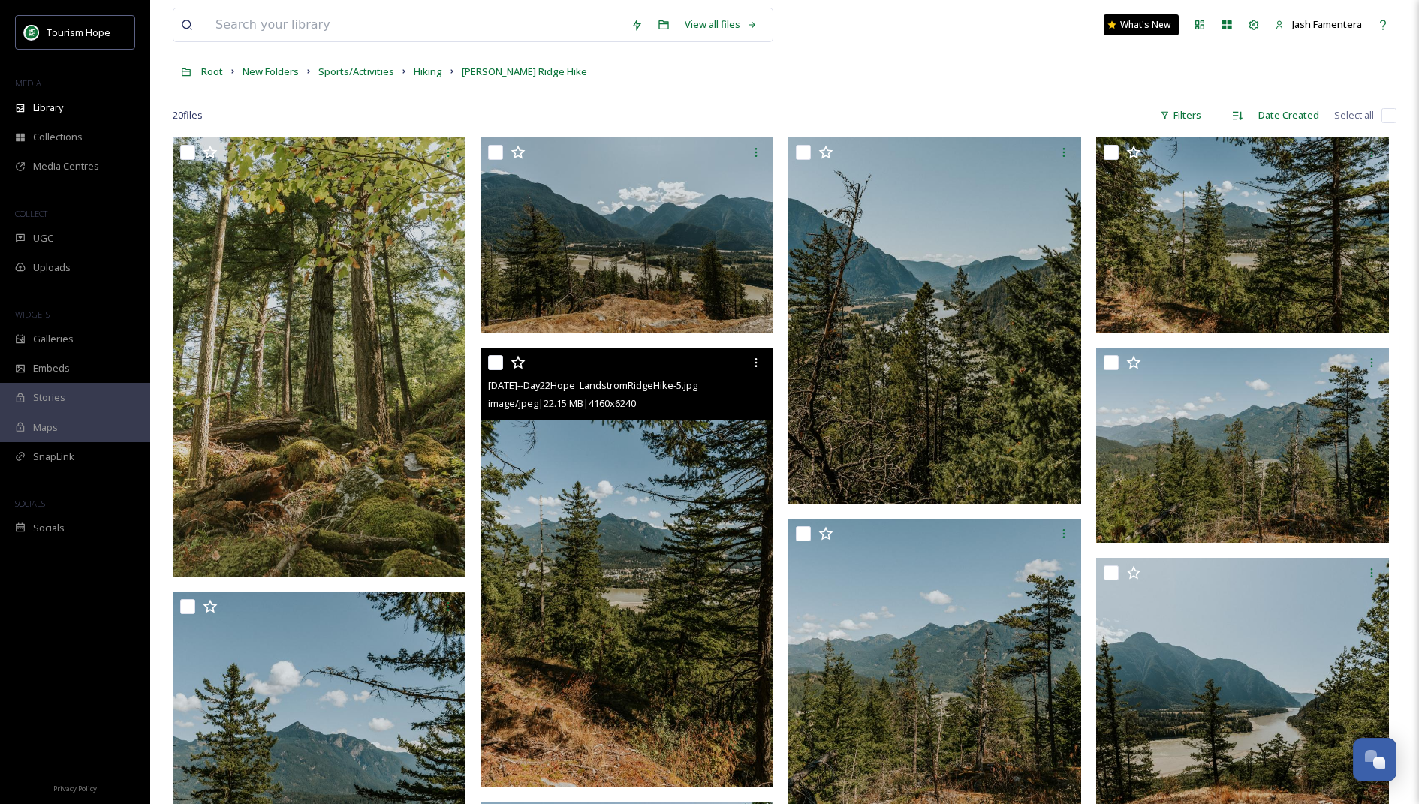
scroll to position [36, 0]
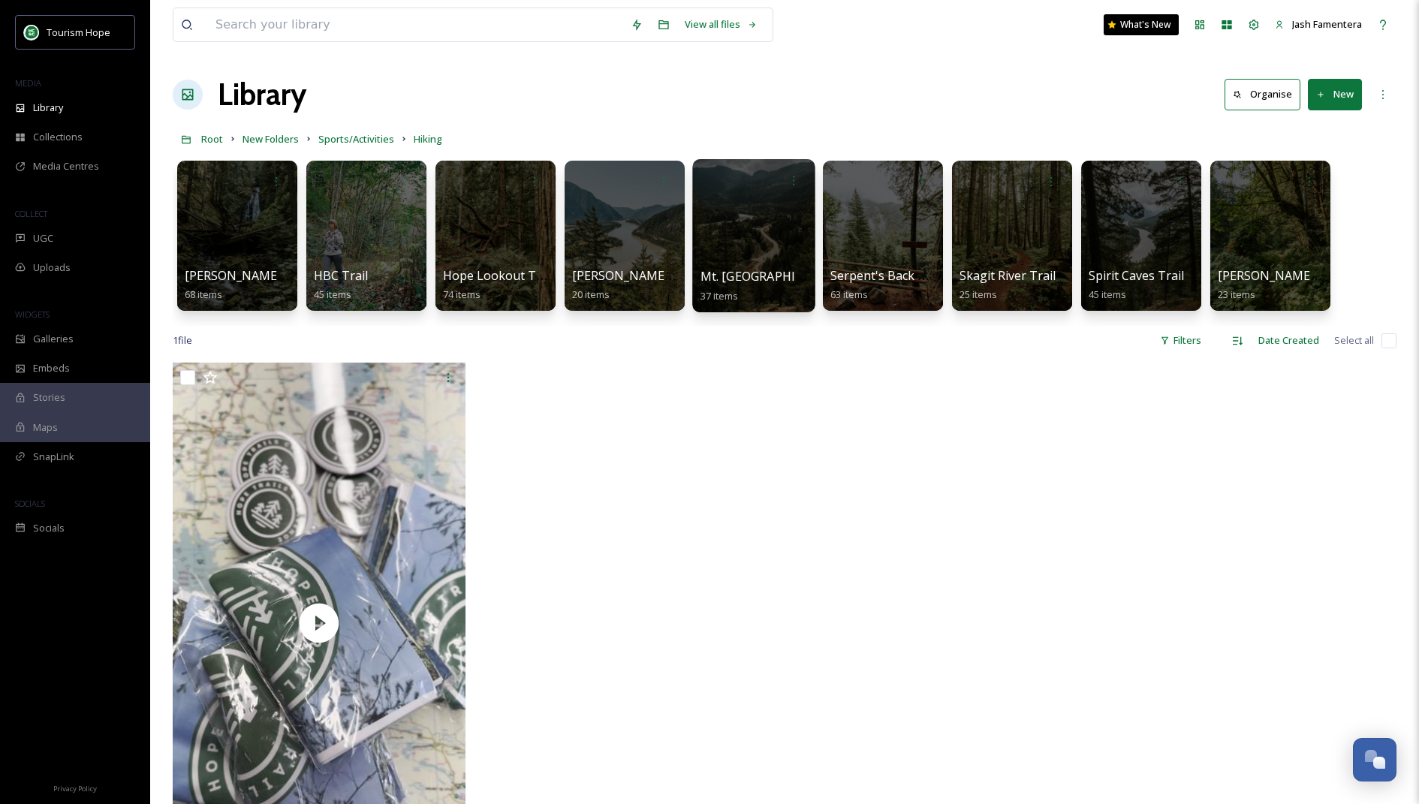
click at [781, 264] on div at bounding box center [753, 235] width 122 height 153
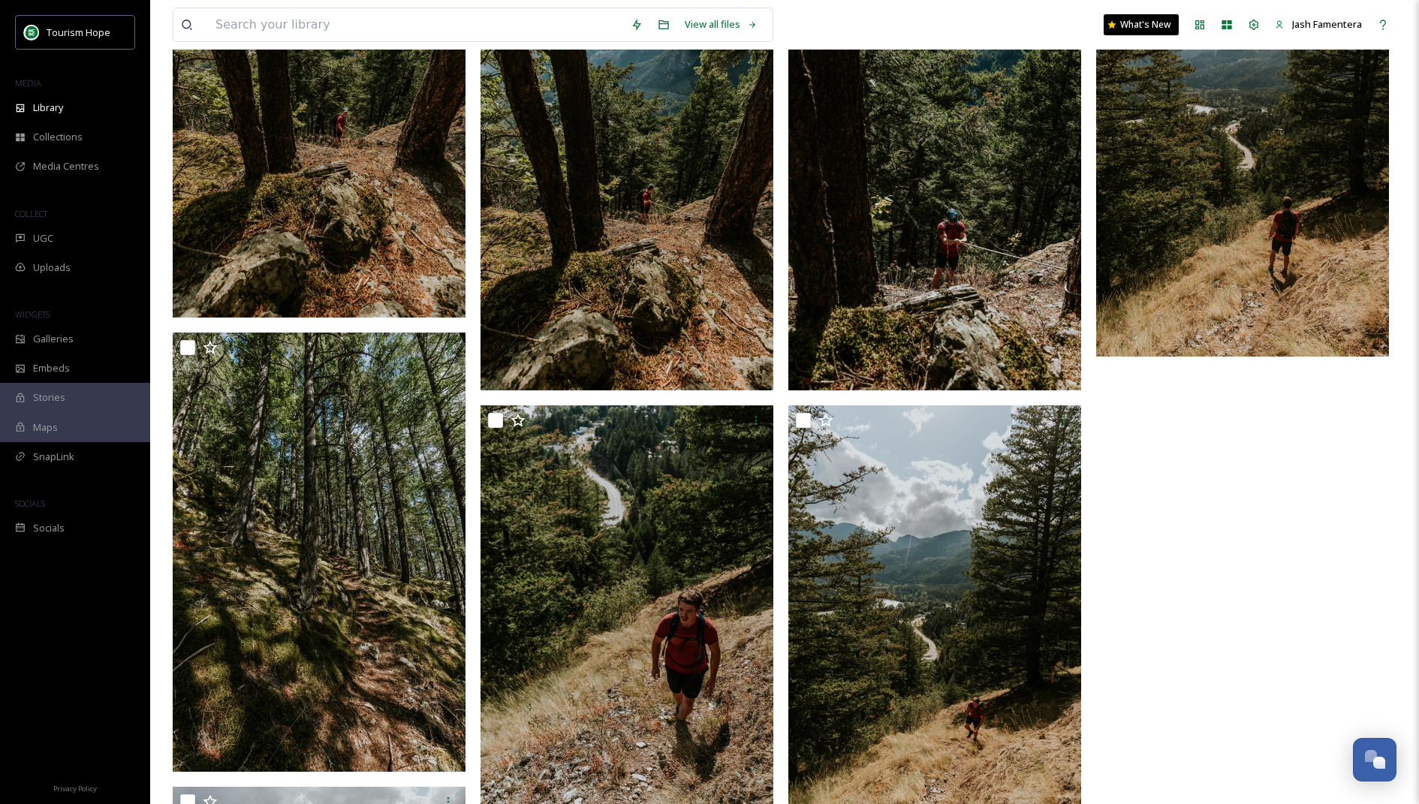
scroll to position [3028, 0]
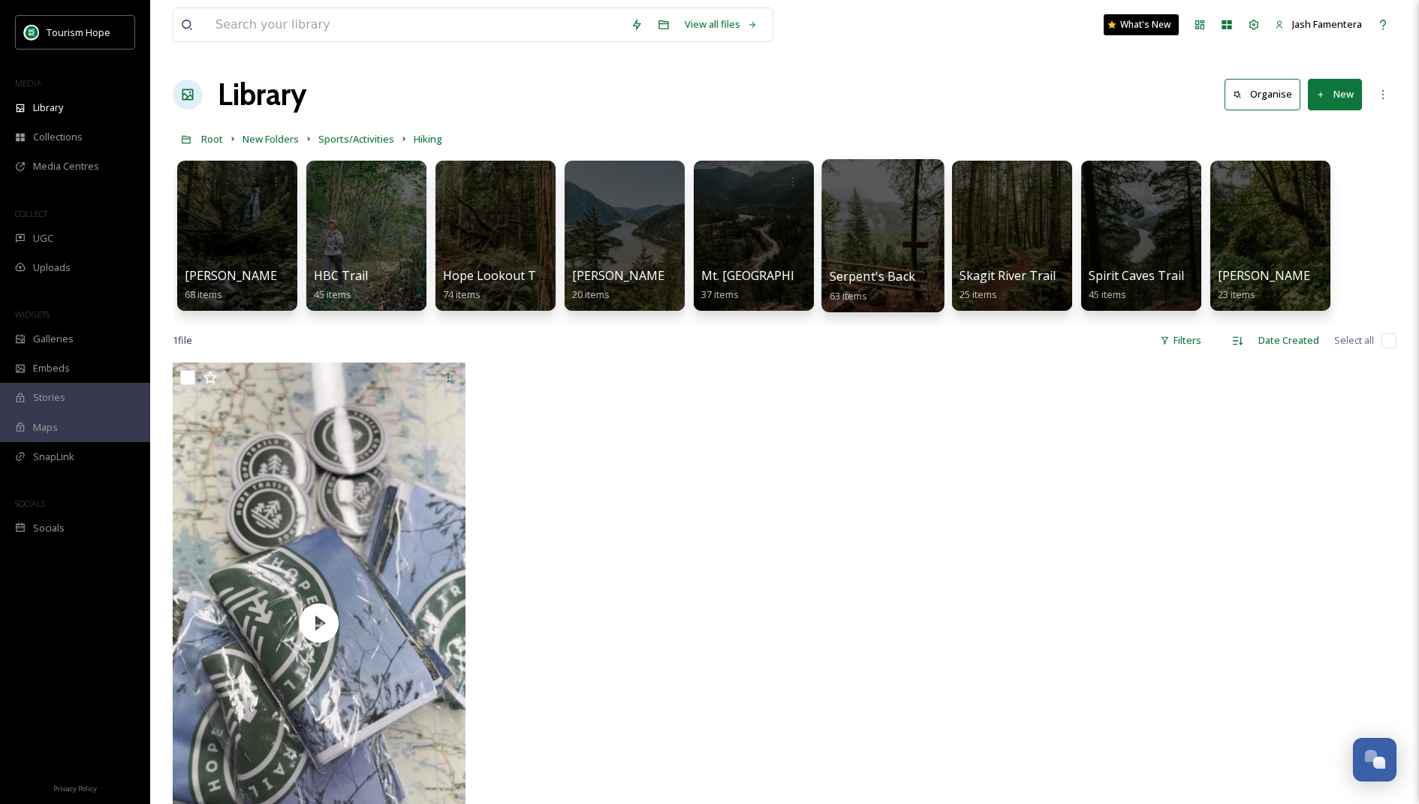
click at [902, 225] on div at bounding box center [882, 235] width 122 height 153
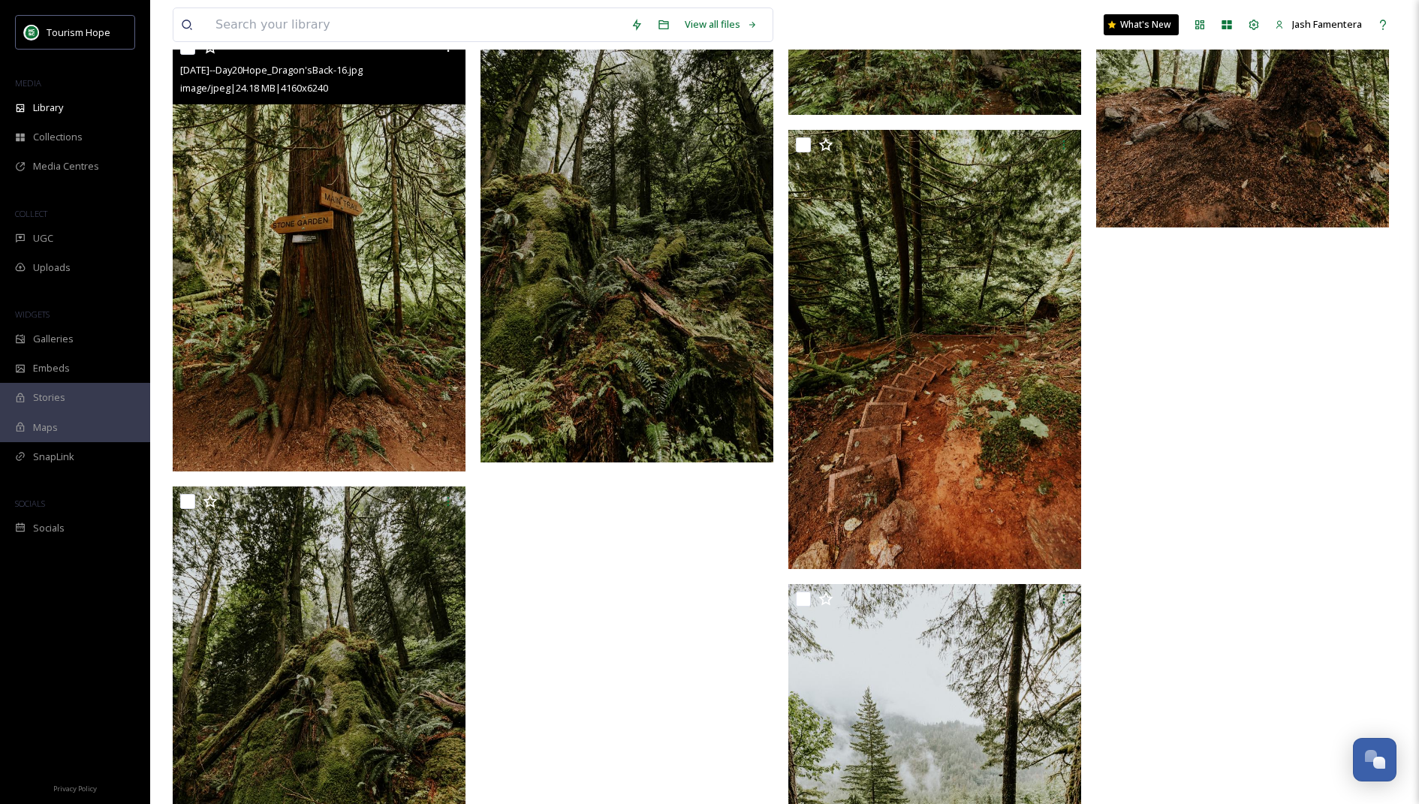
scroll to position [6131, 0]
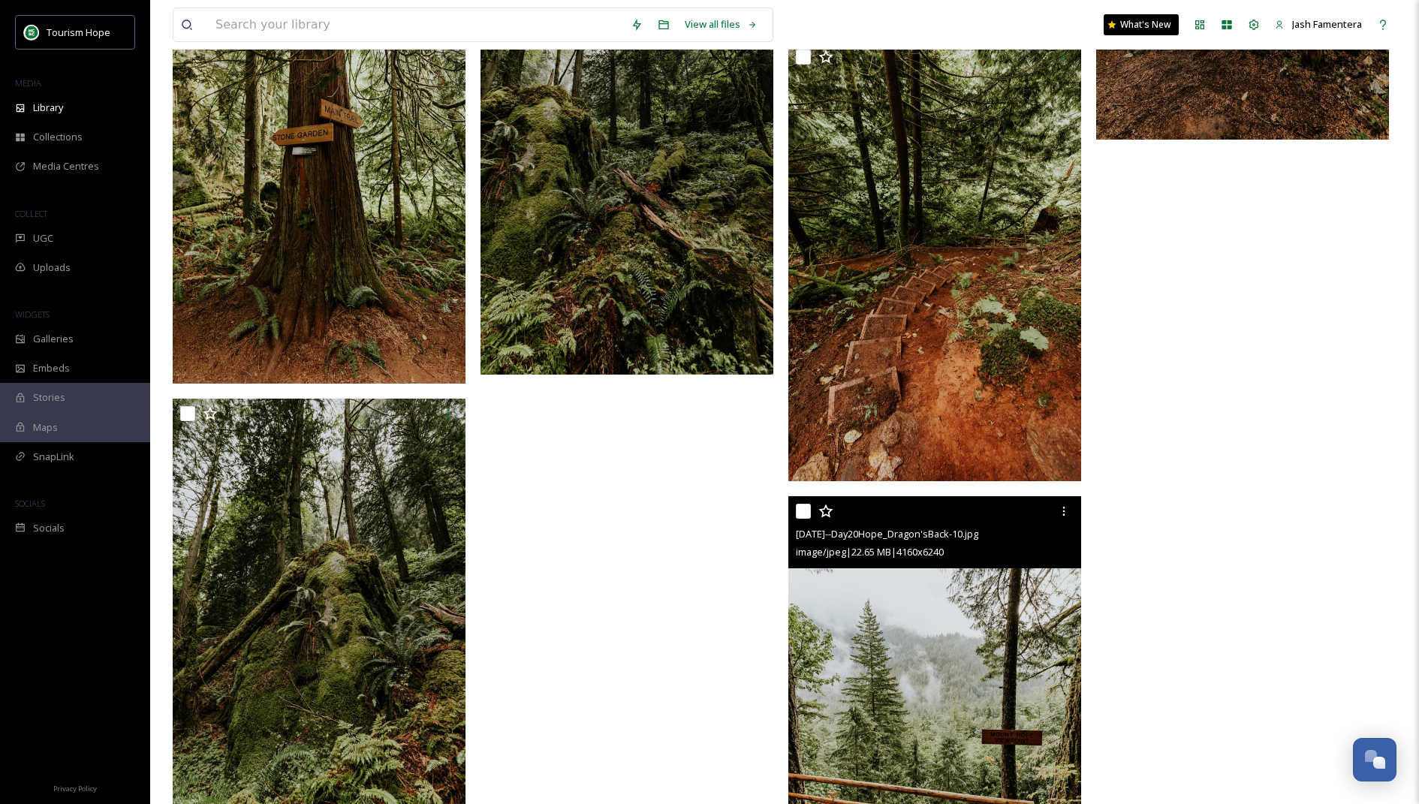
click at [995, 740] on img at bounding box center [934, 715] width 293 height 439
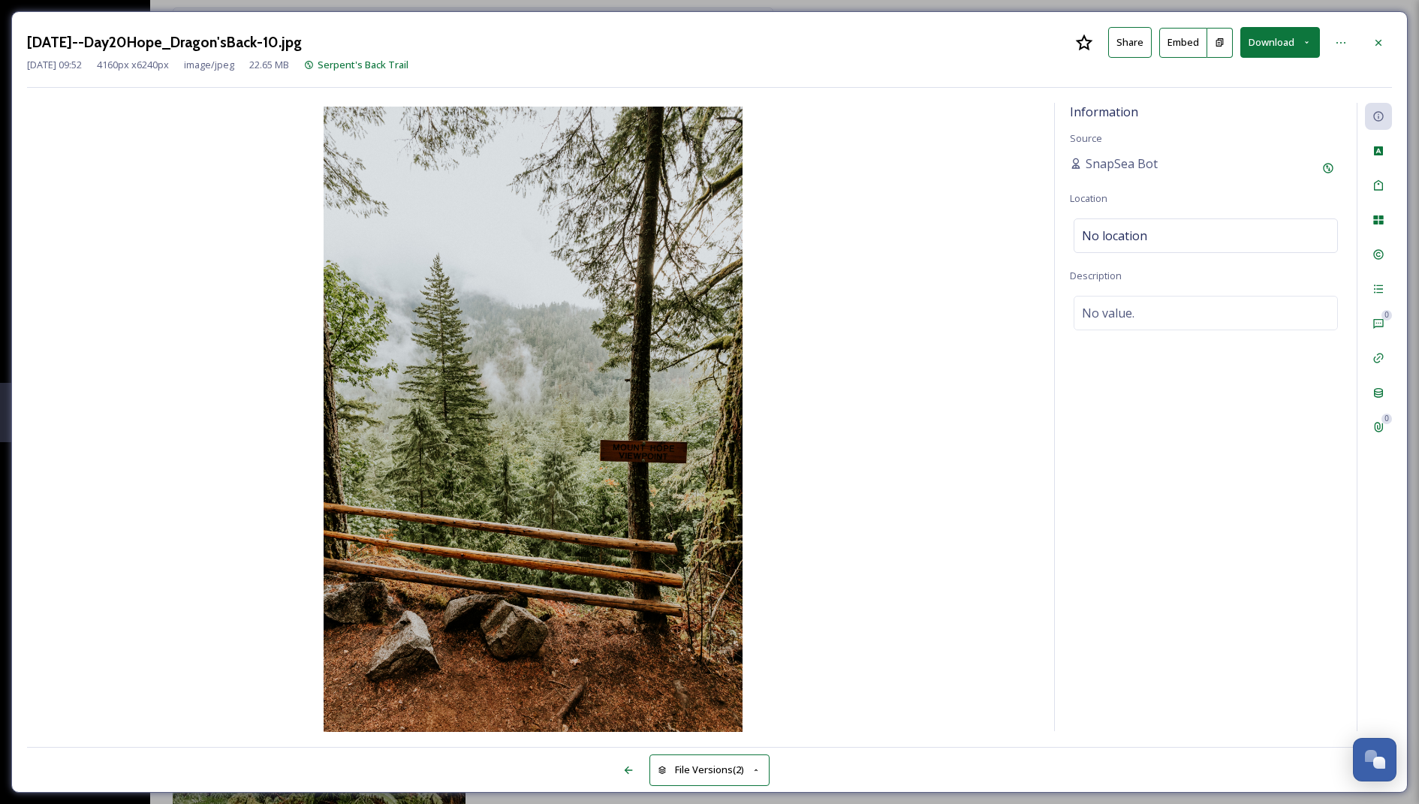
click at [1393, 41] on div "[DATE]--Day20Hope_Dragon'sBack-10.jpg Share Embed Download [DATE] 09:52 4160 px…" at bounding box center [709, 402] width 1396 height 782
click at [1372, 45] on div at bounding box center [1378, 42] width 27 height 27
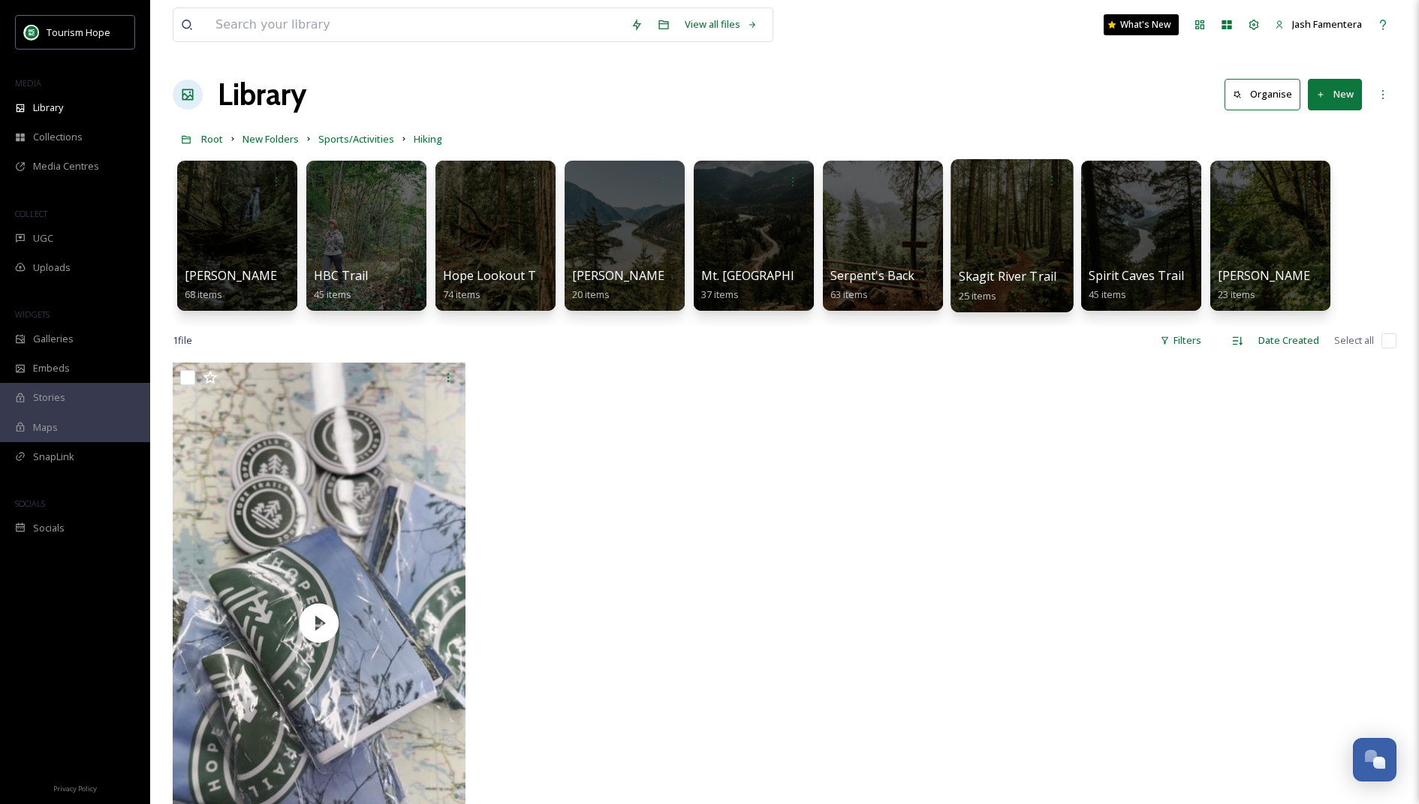
click at [1011, 211] on div at bounding box center [1011, 235] width 122 height 153
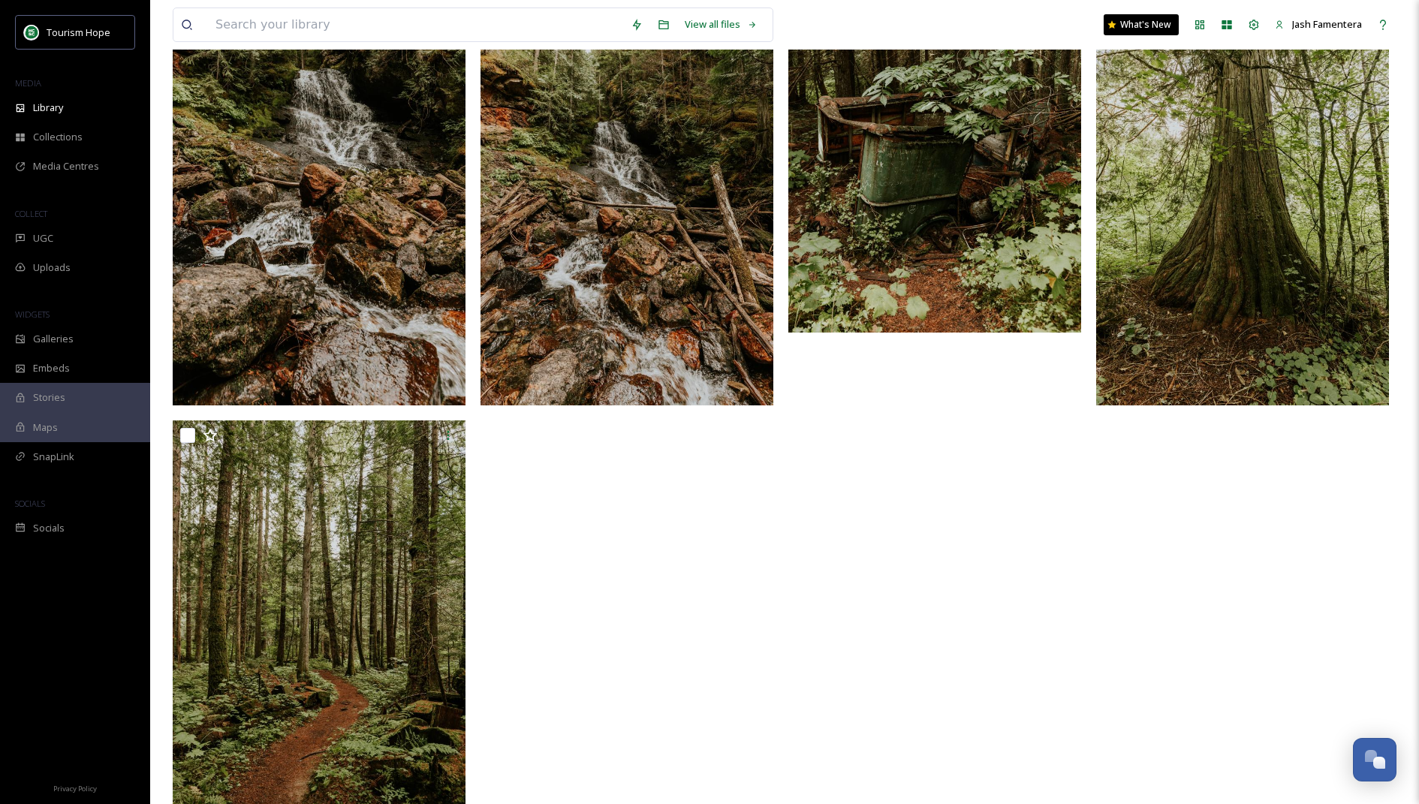
scroll to position [2590, 0]
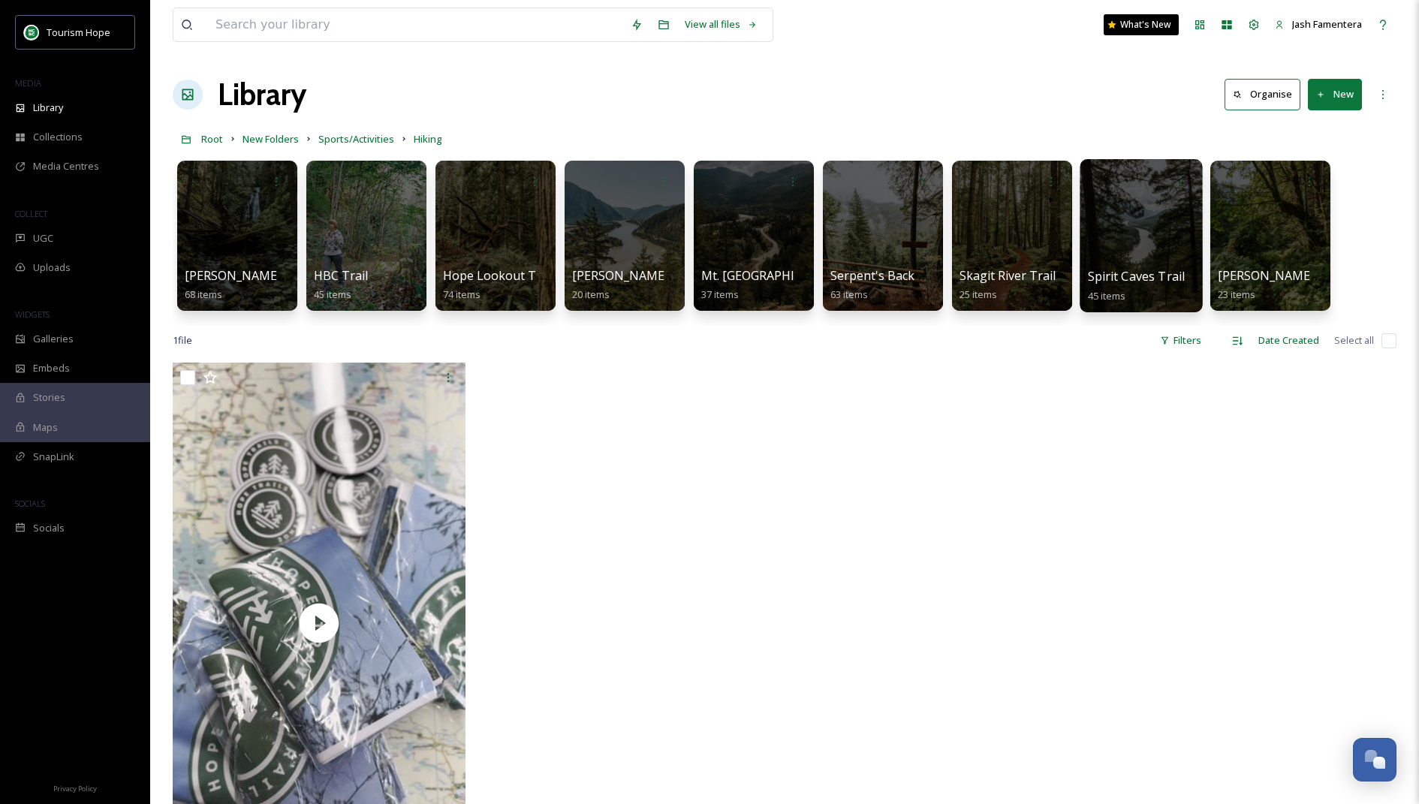
click at [1110, 264] on div at bounding box center [1141, 235] width 122 height 153
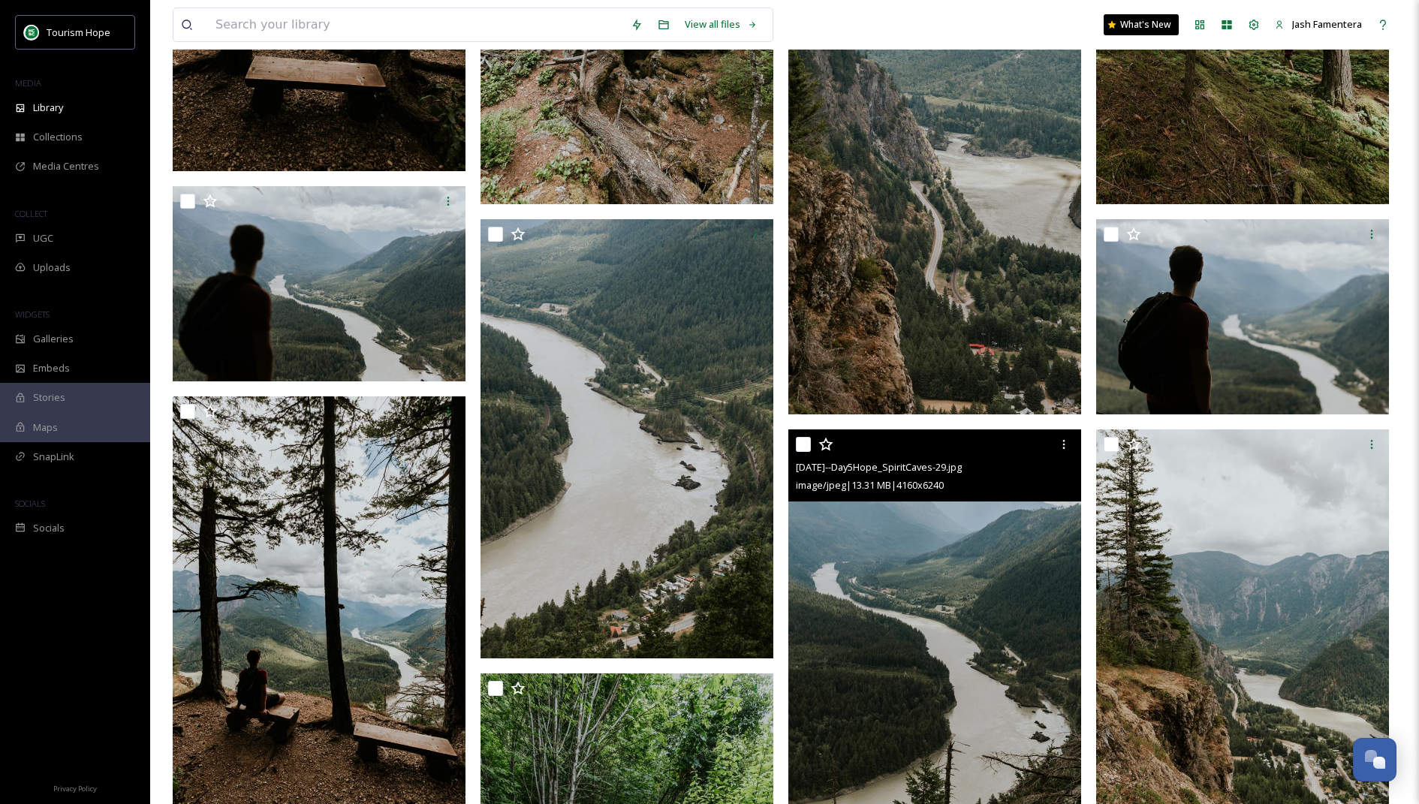
scroll to position [3192, 0]
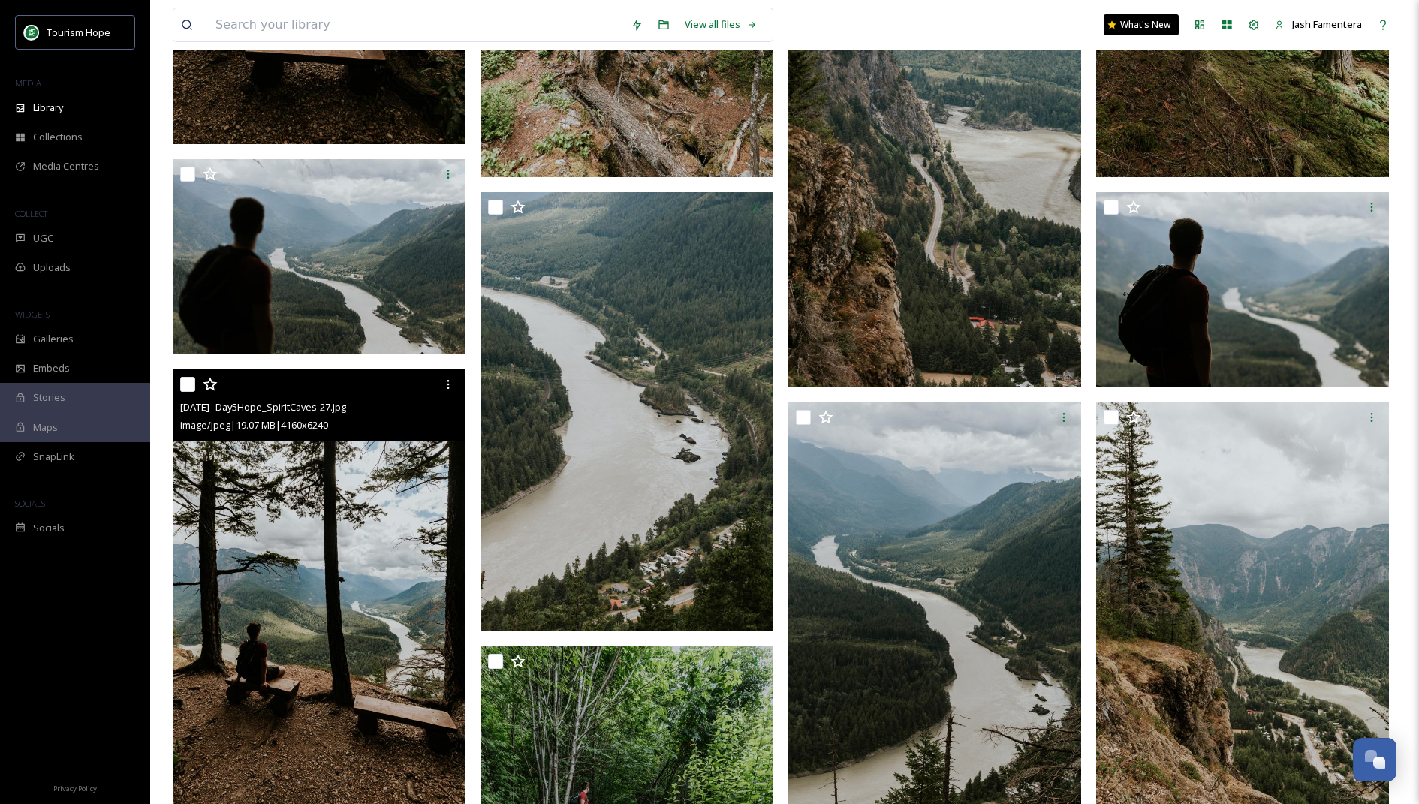
click at [345, 613] on img at bounding box center [319, 588] width 293 height 439
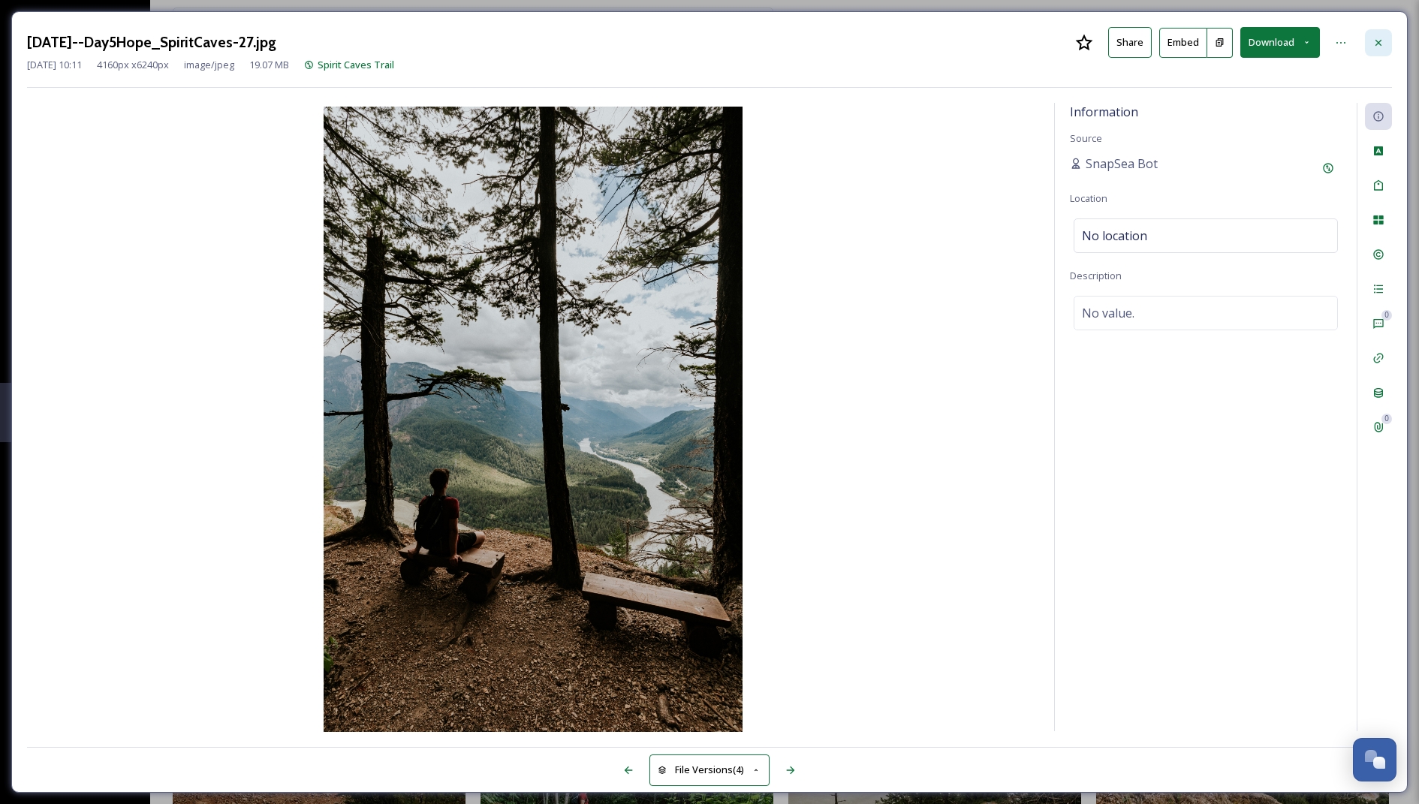
click at [1378, 45] on icon at bounding box center [1378, 43] width 12 height 12
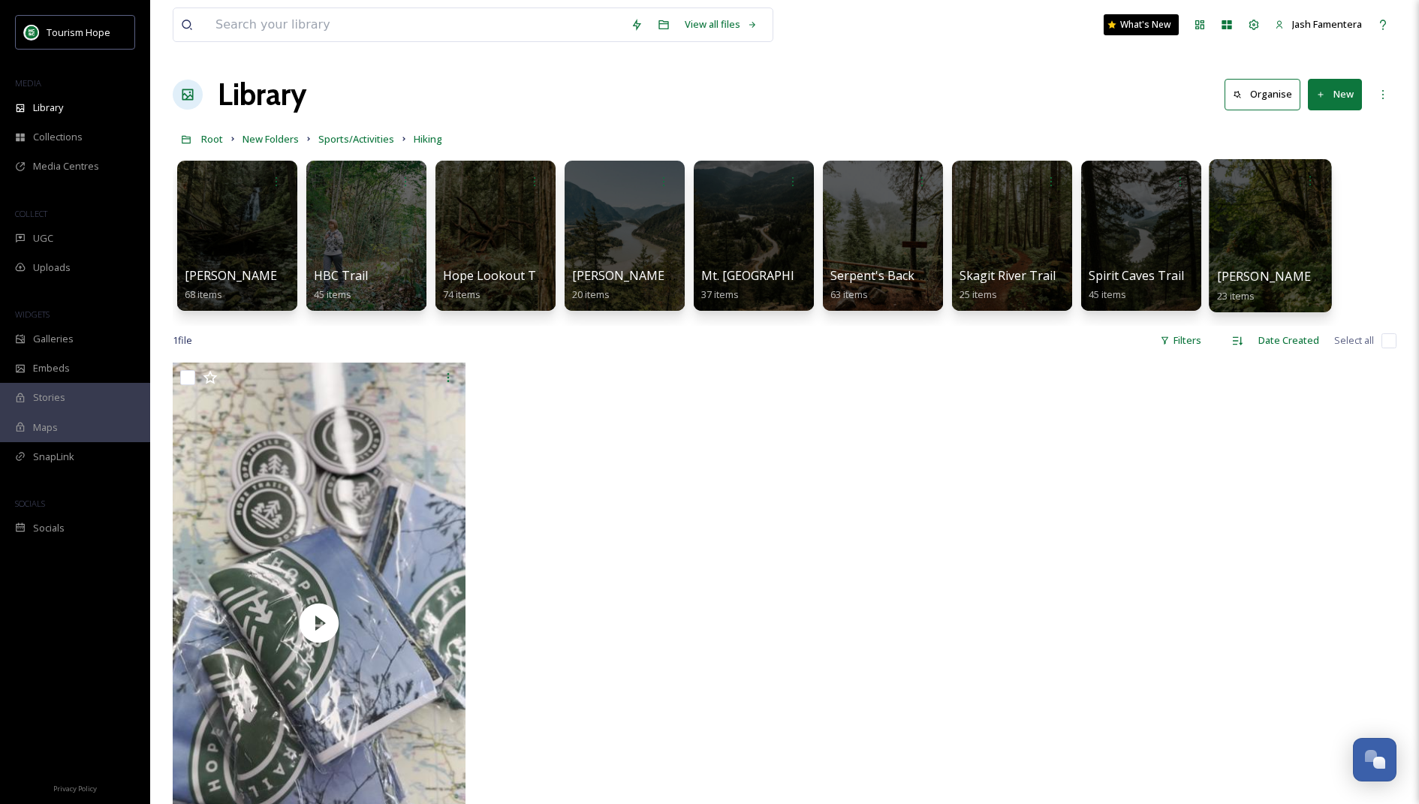
click at [1255, 224] on div at bounding box center [1270, 235] width 122 height 153
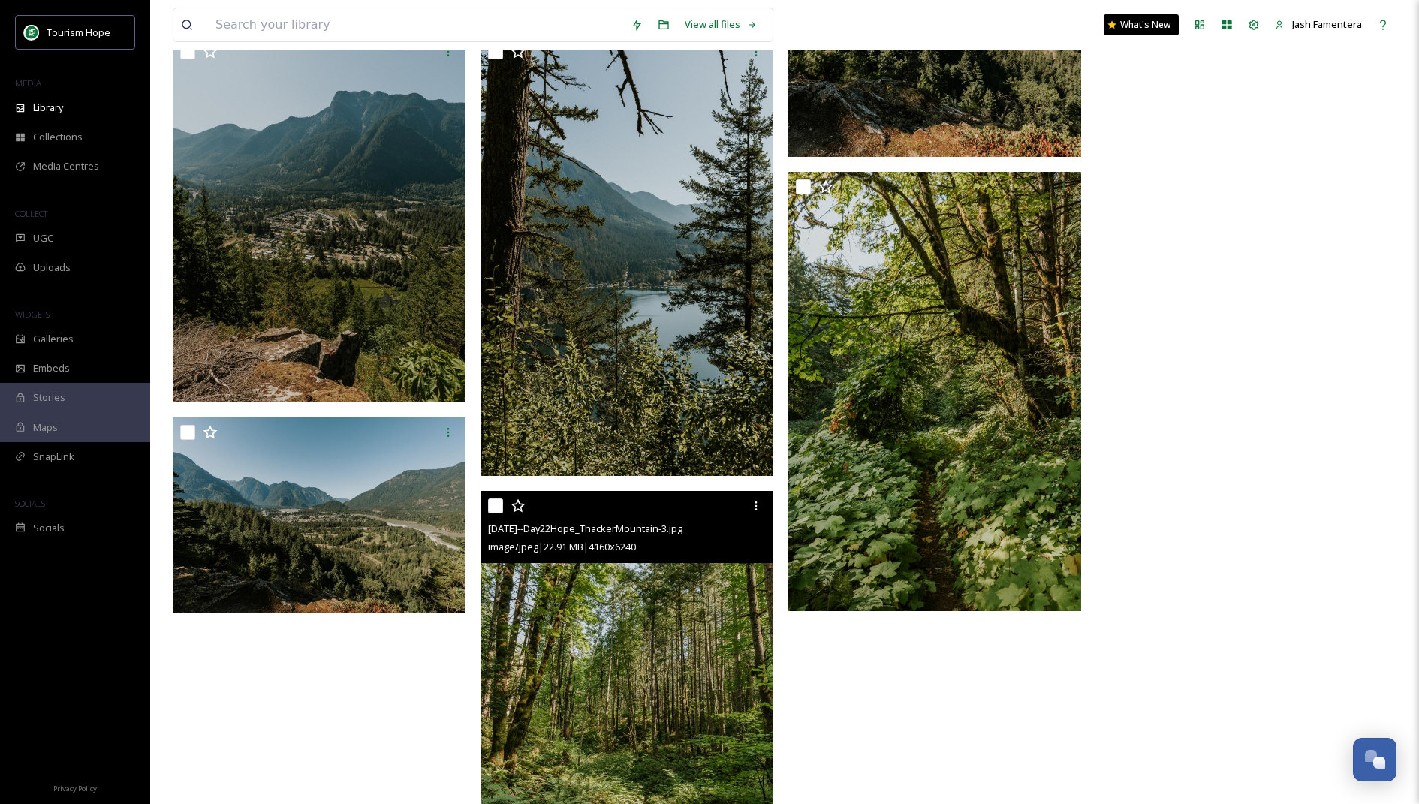
scroll to position [1691, 0]
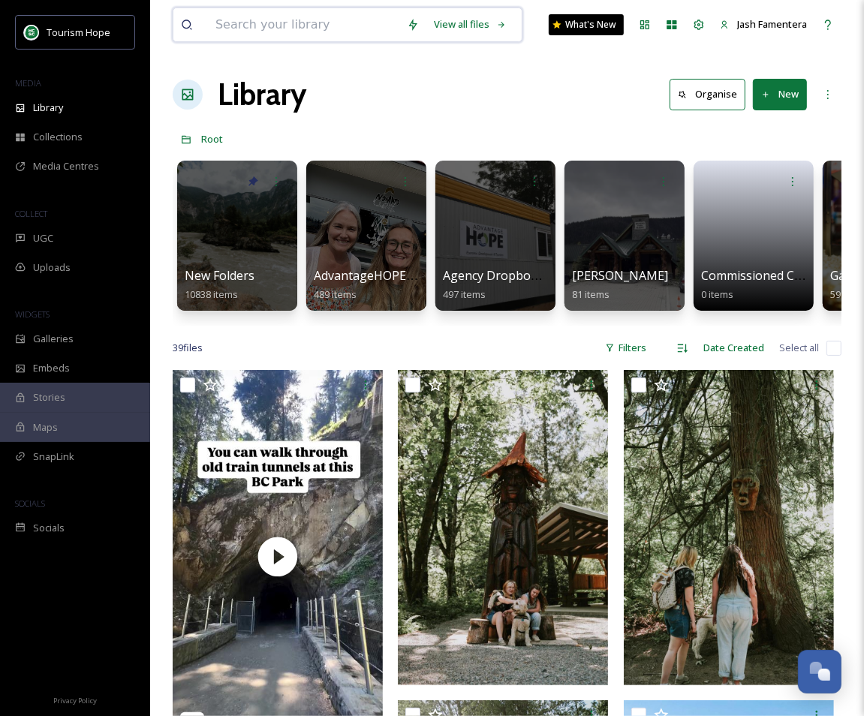
click at [320, 24] on input at bounding box center [303, 24] width 191 height 33
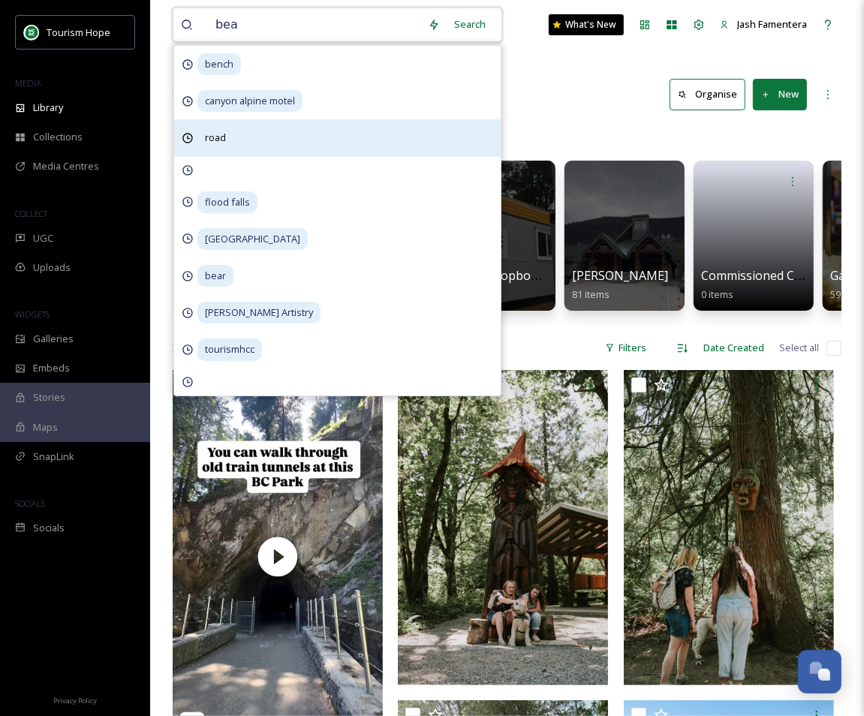
type input "bear"
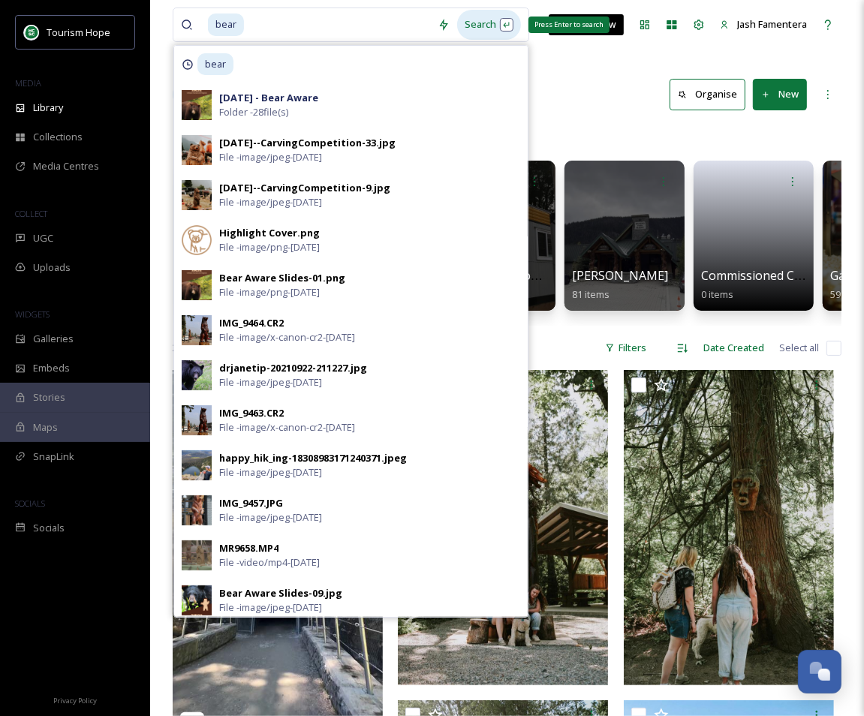
click at [477, 29] on div "Search Press Enter to search" at bounding box center [489, 24] width 64 height 29
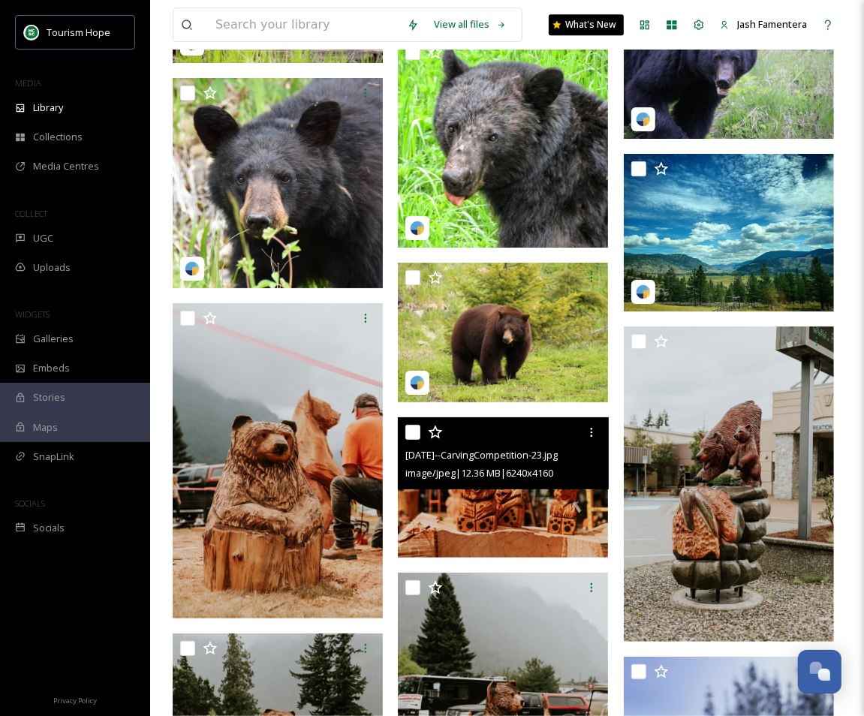
scroll to position [6435, 0]
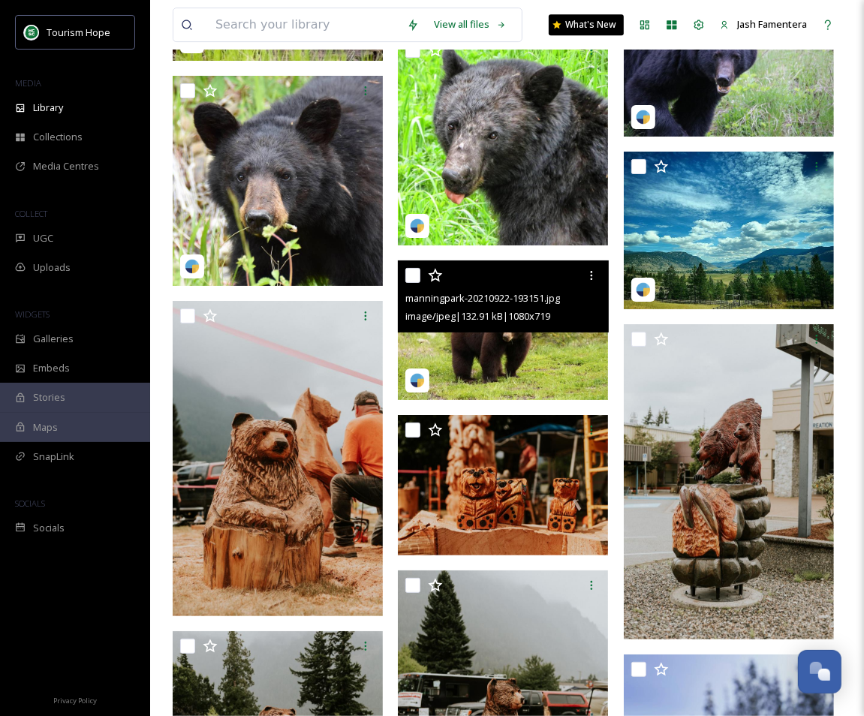
click at [471, 353] on img at bounding box center [503, 331] width 210 height 140
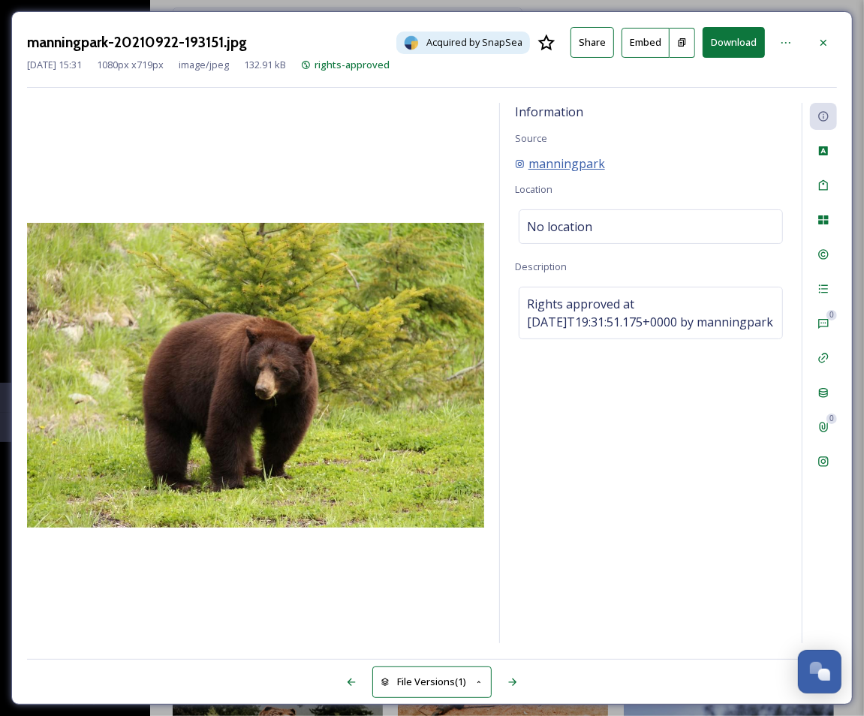
click at [553, 170] on span "manningpark" at bounding box center [567, 164] width 77 height 18
click at [831, 459] on div "Social Information" at bounding box center [823, 461] width 27 height 27
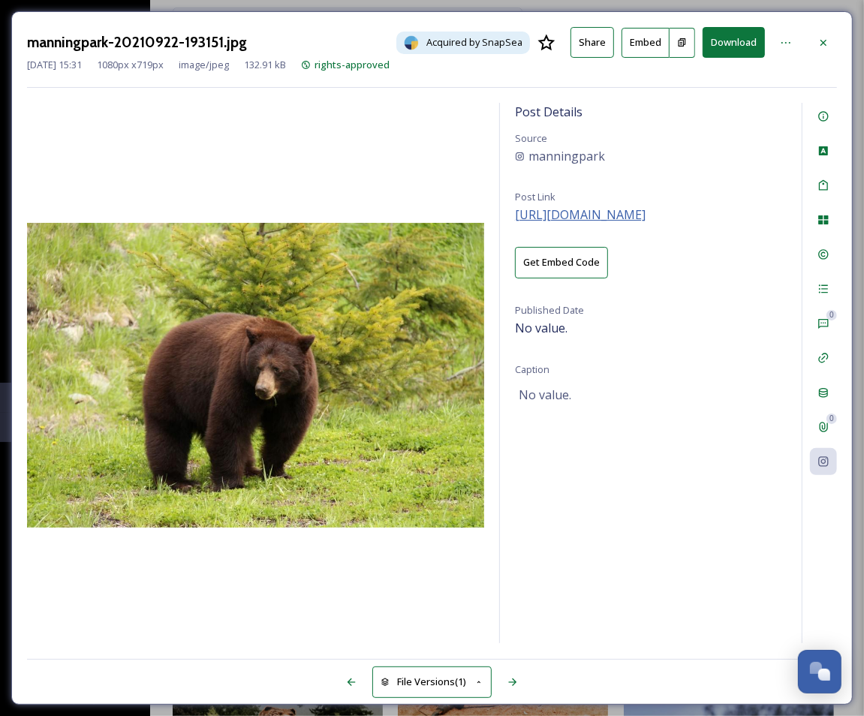
click at [567, 212] on span "https://instagram.com/p/BxnBKhyBOSB" at bounding box center [580, 214] width 131 height 17
